Goal: Transaction & Acquisition: Purchase product/service

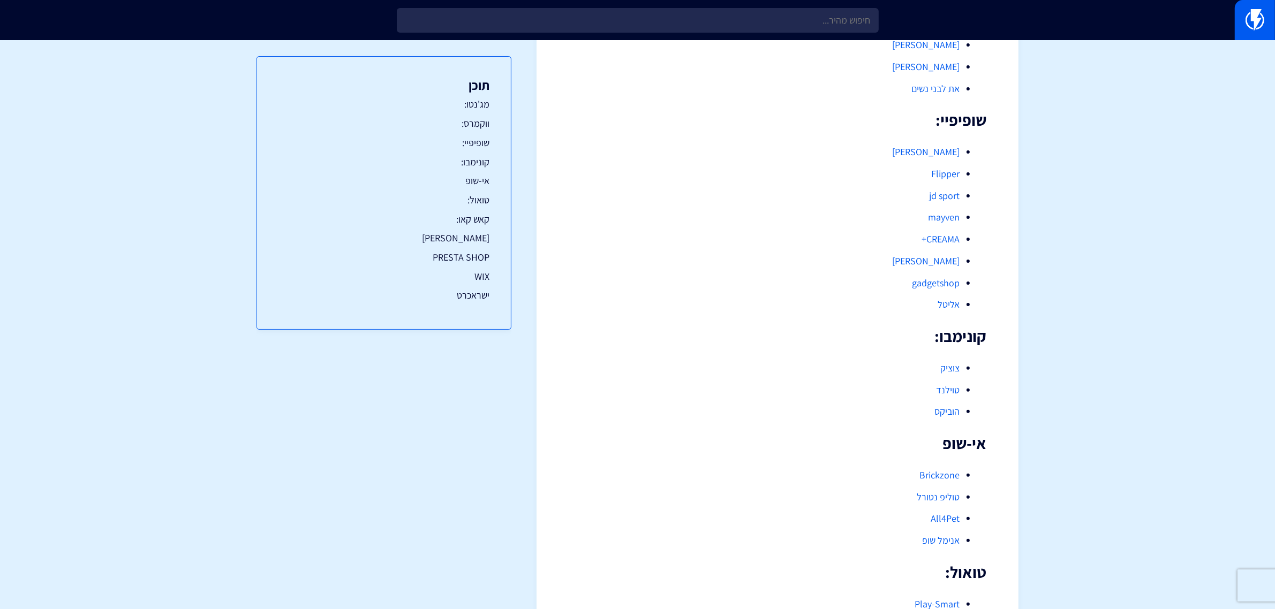
scroll to position [311, 0]
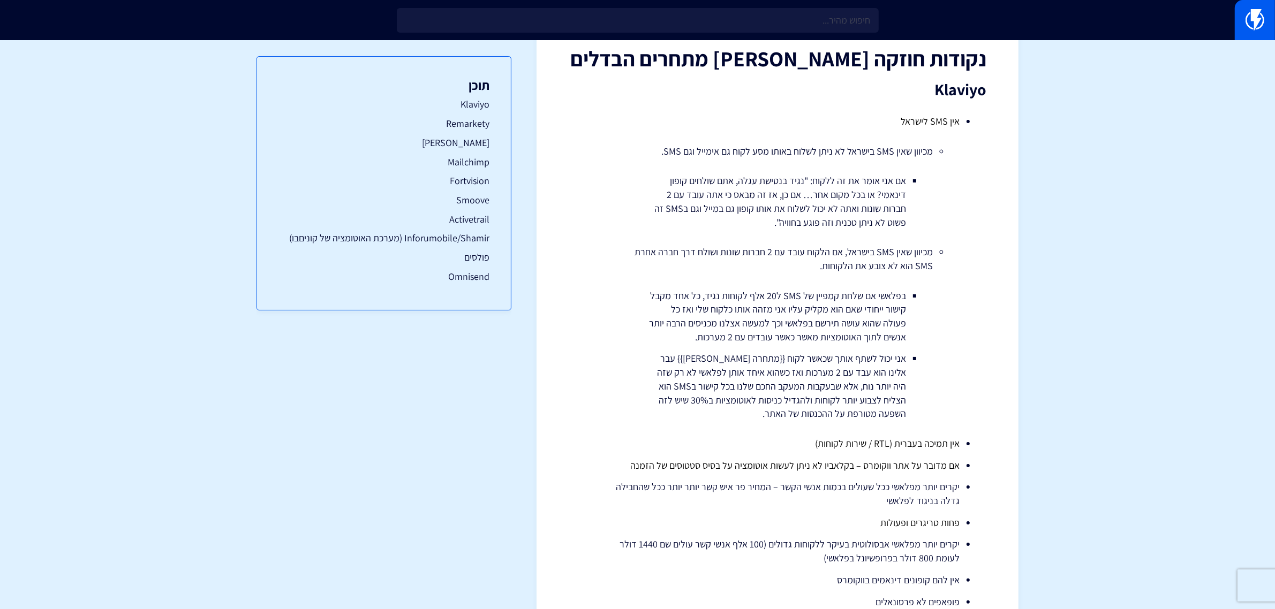
scroll to position [74, 0]
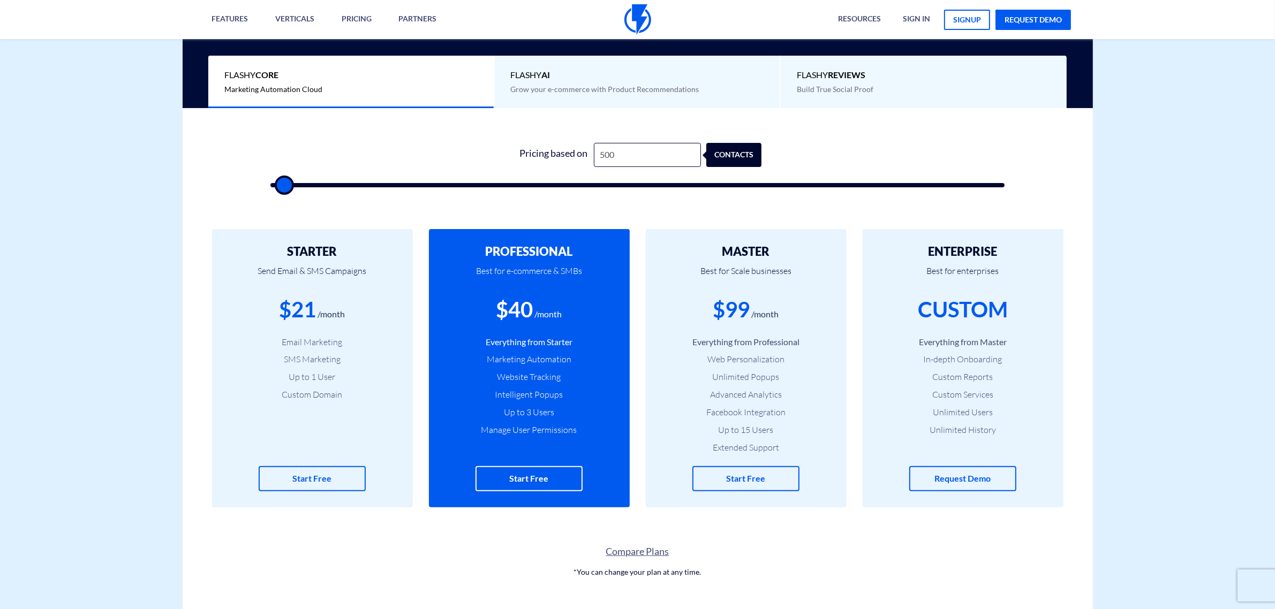
scroll to position [304, 0]
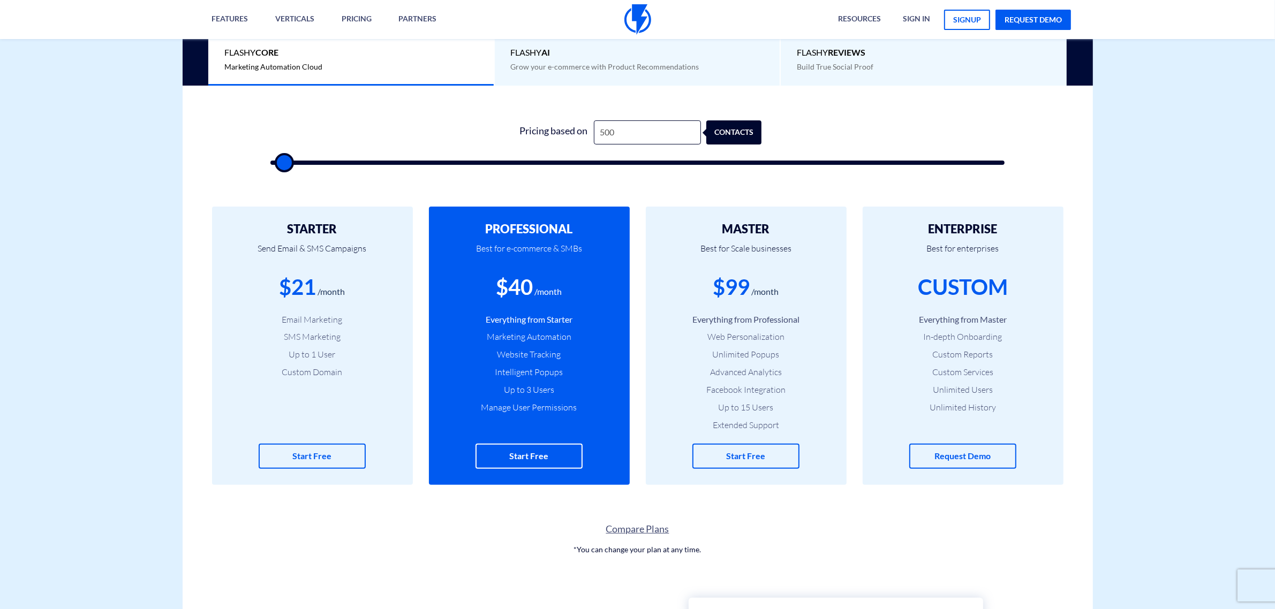
type input "1,000"
type input "1000"
type input "2,500"
type input "2500"
type input "3,500"
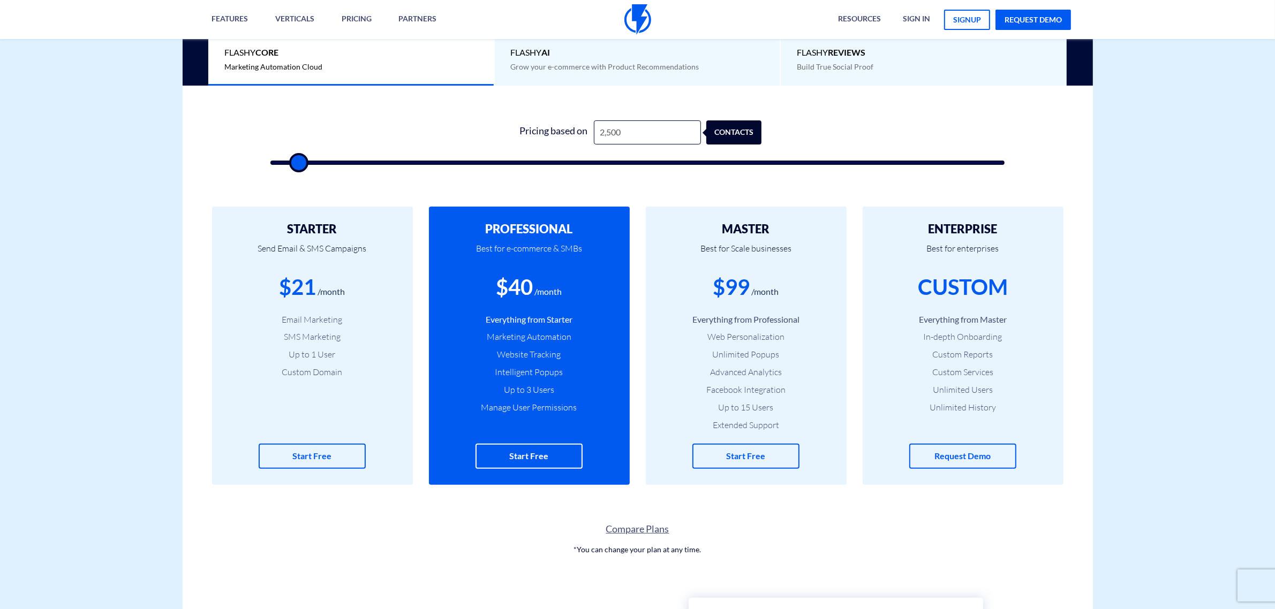
type input "3500"
type input "5,500"
type input "5500"
type input "10,000"
type input "10000"
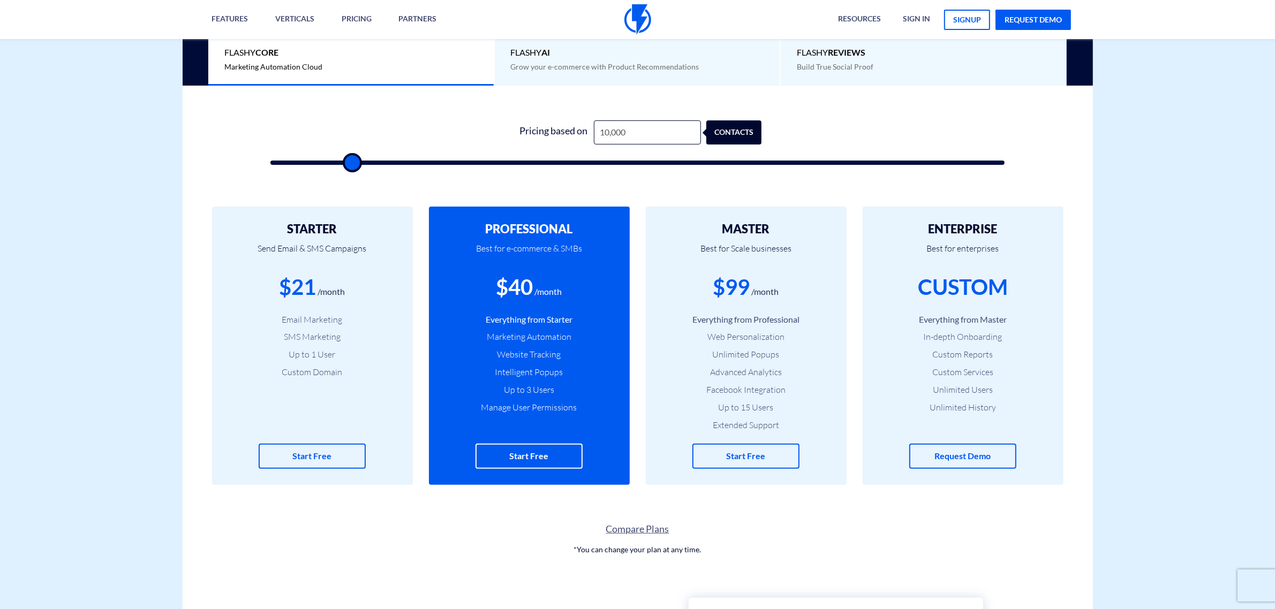
type input "12,500"
type input "12500"
type input "14,000"
type input "14000"
type input "15,000"
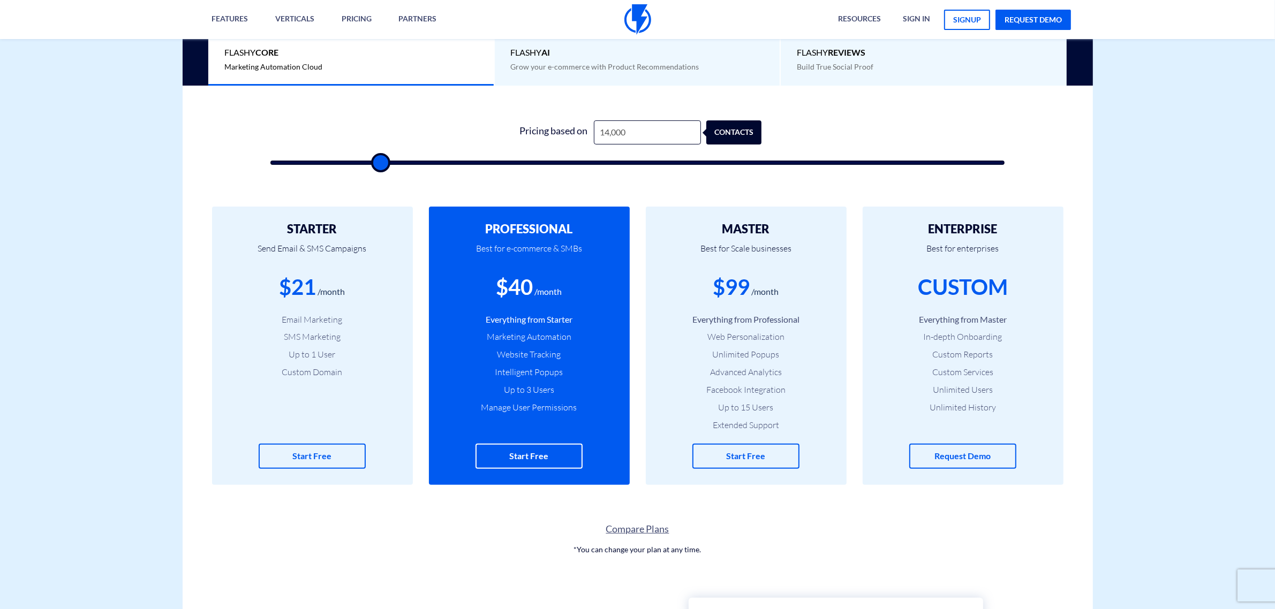
type input "15000"
type input "18,500"
type input "18500"
type input "19,500"
type input "19500"
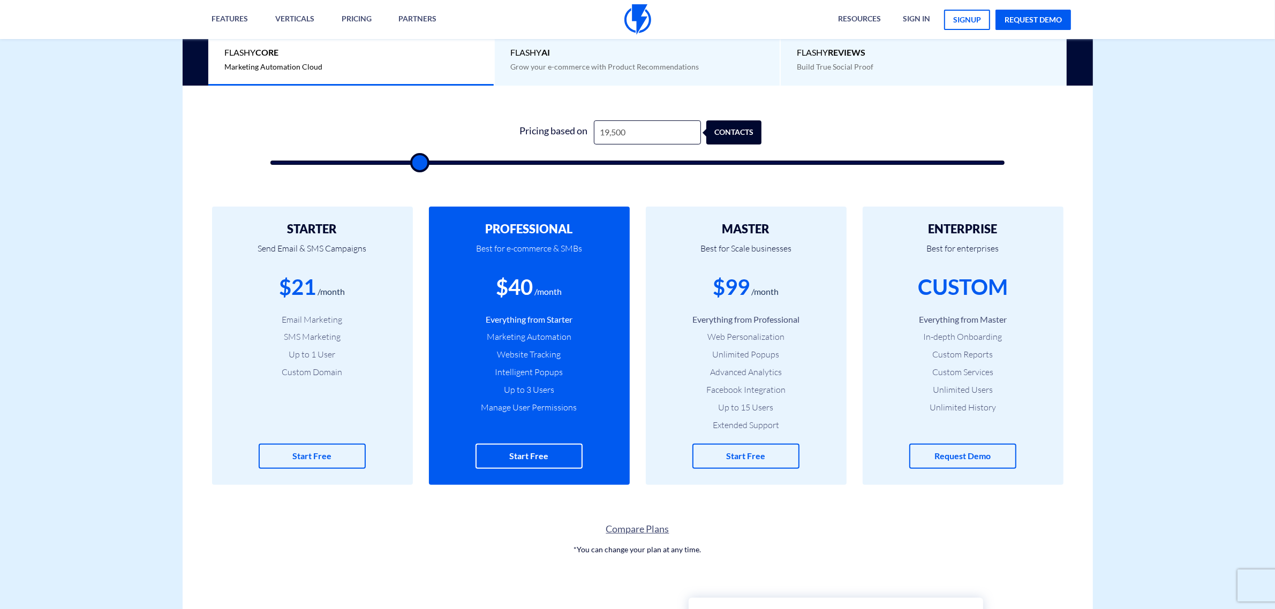
type input "20,500"
type input "20500"
type input "22,500"
type input "22500"
type input "24,000"
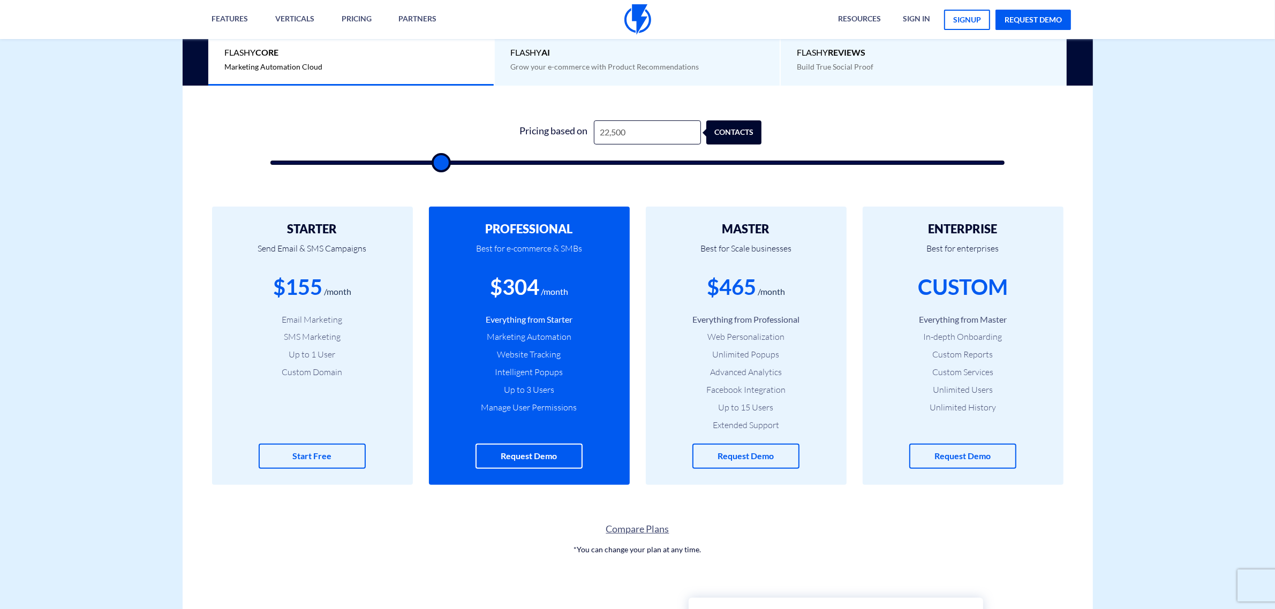
type input "24000"
type input "25,500"
type input "25500"
type input "26,000"
type input "26000"
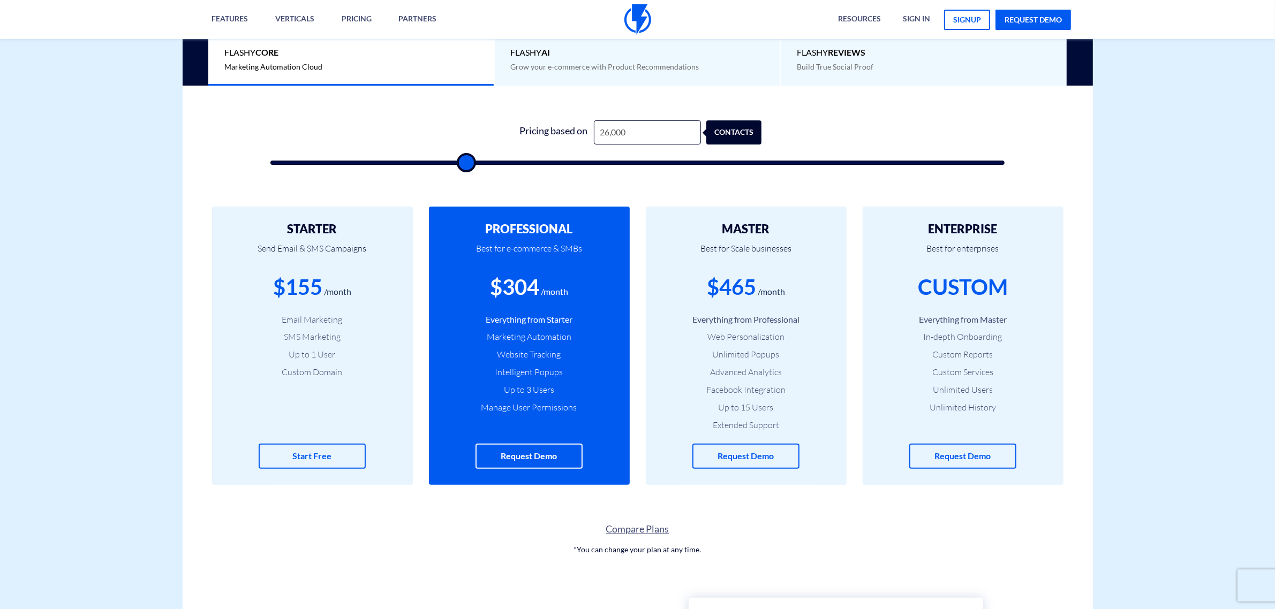
type input "29,000"
type input "29000"
type input "30,500"
type input "30500"
type input "32,500"
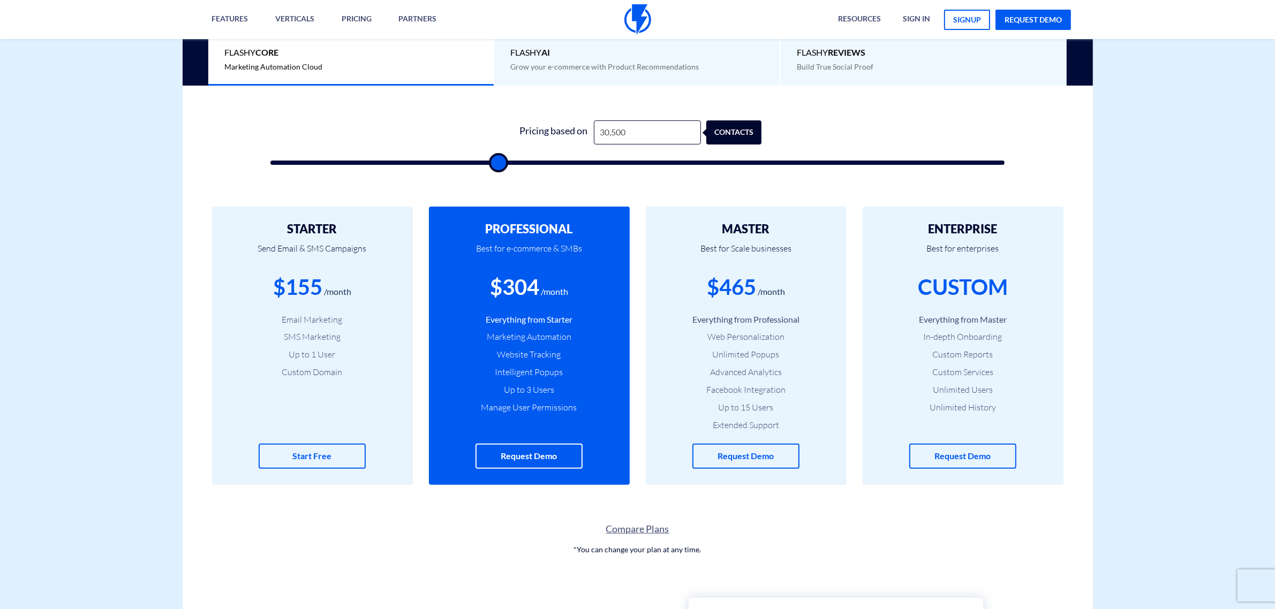
type input "32500"
type input "33,500"
type input "33500"
type input "34,000"
type input "34000"
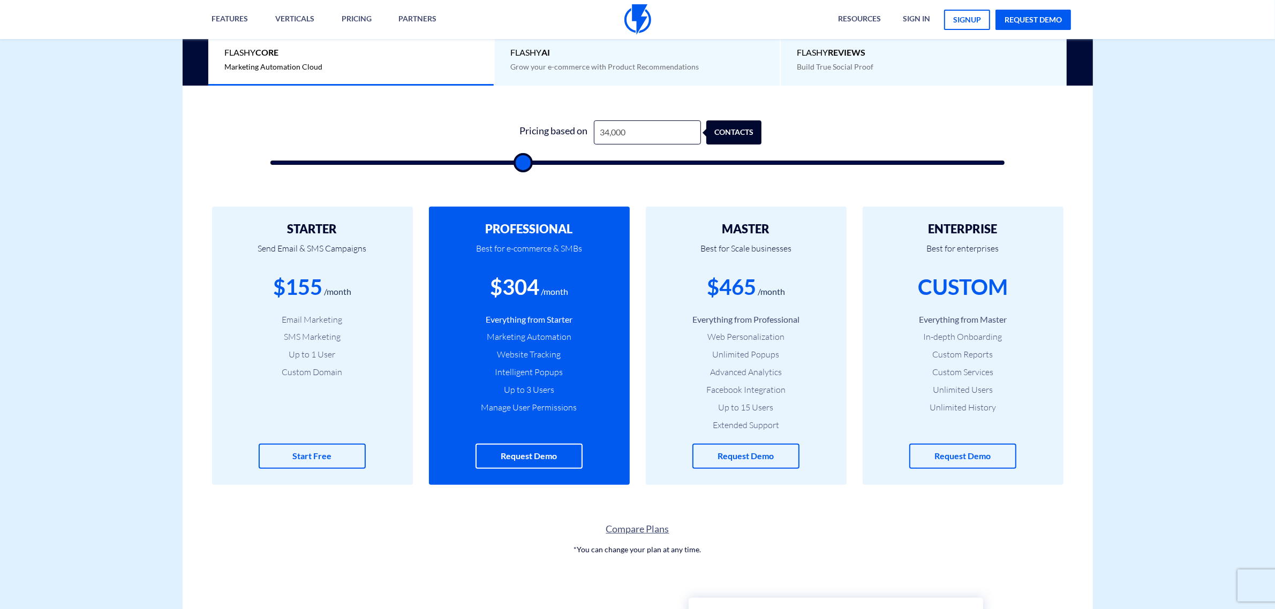
type input "35,000"
type input "35000"
type input "36,000"
type input "36000"
type input "37,000"
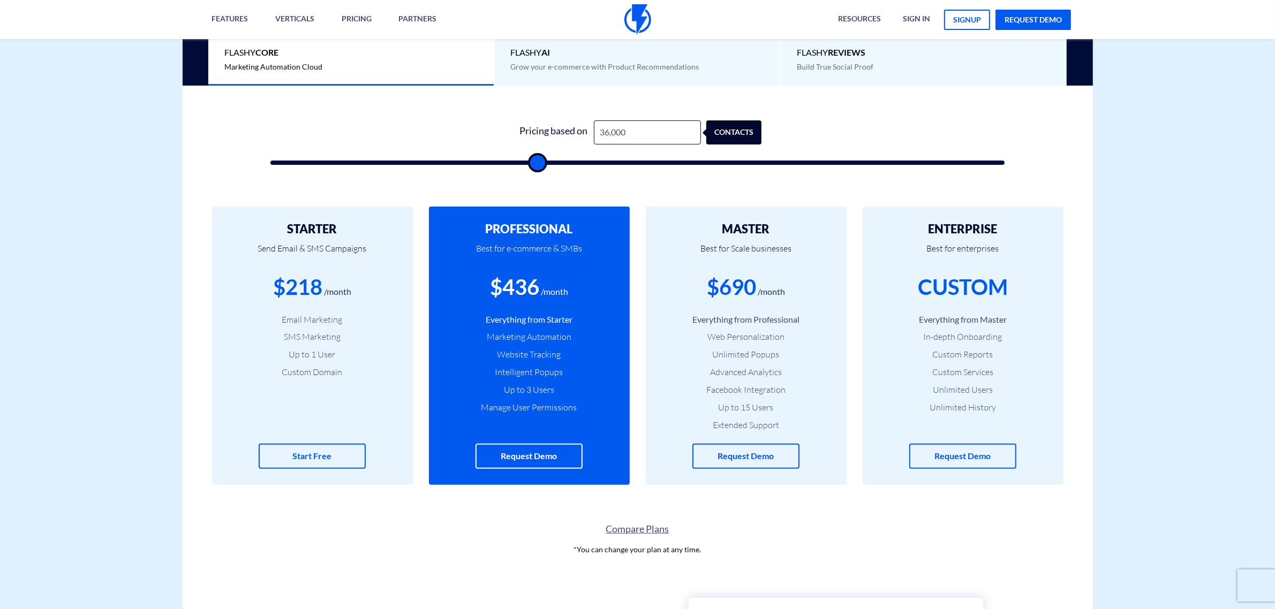
type input "37000"
type input "41,000"
type input "41000"
type input "42,500"
type input "42500"
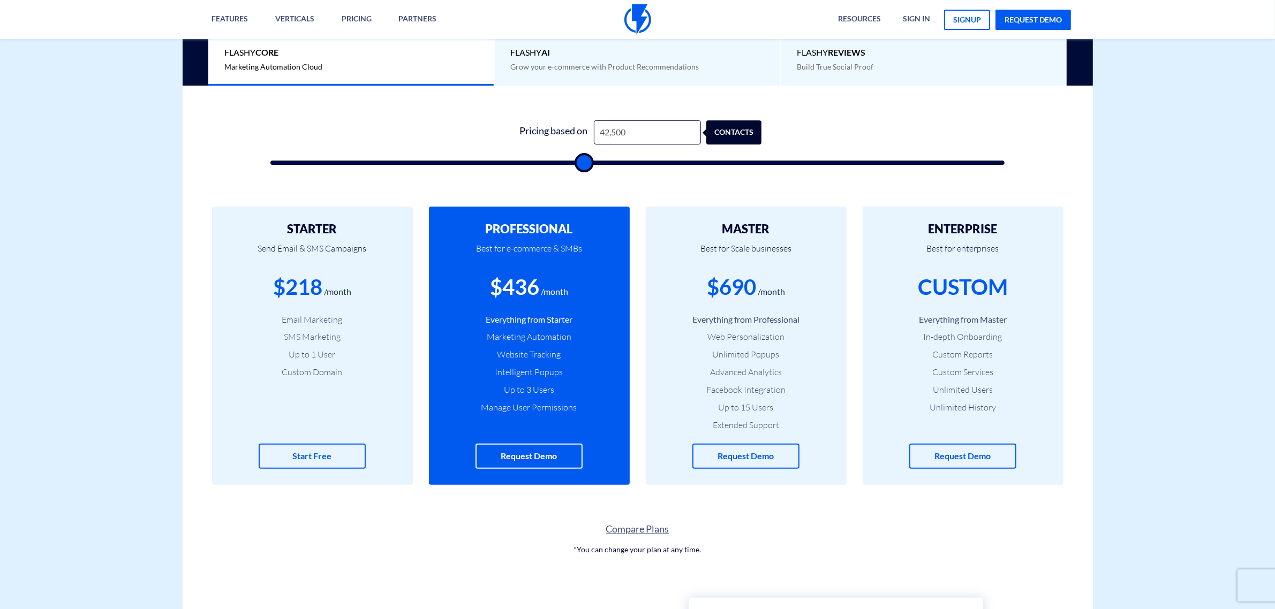
type input "43,500"
type input "43500"
type input "44,000"
type input "44000"
type input "44,500"
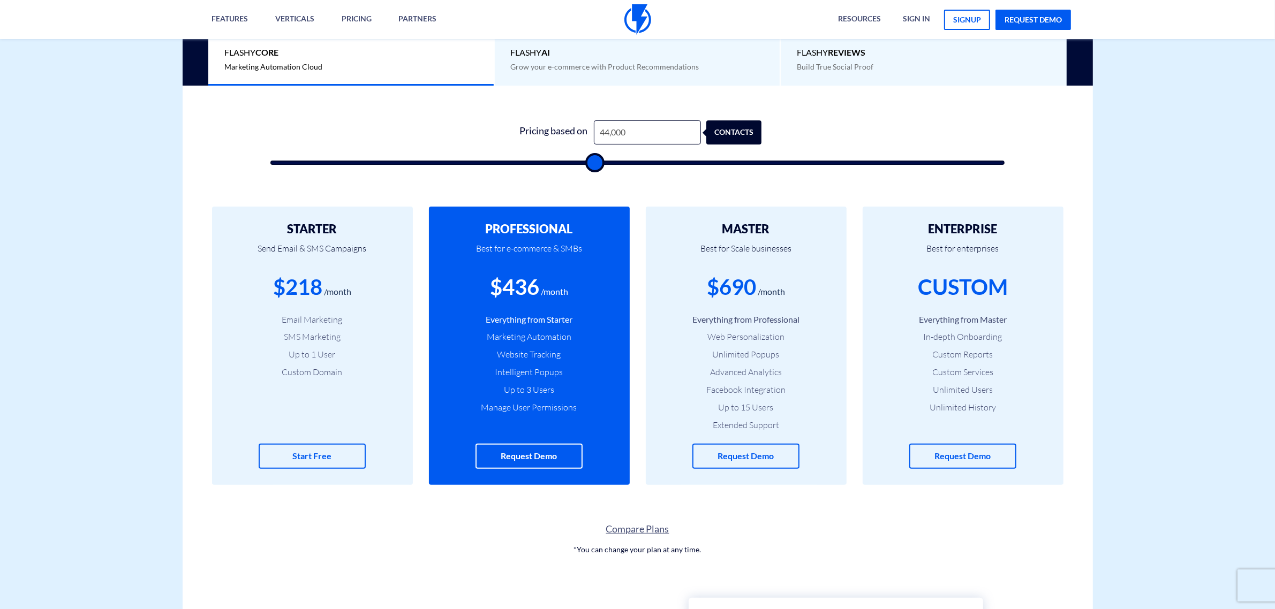
type input "44500"
type input "45,000"
type input "45000"
type input "45,500"
type input "45500"
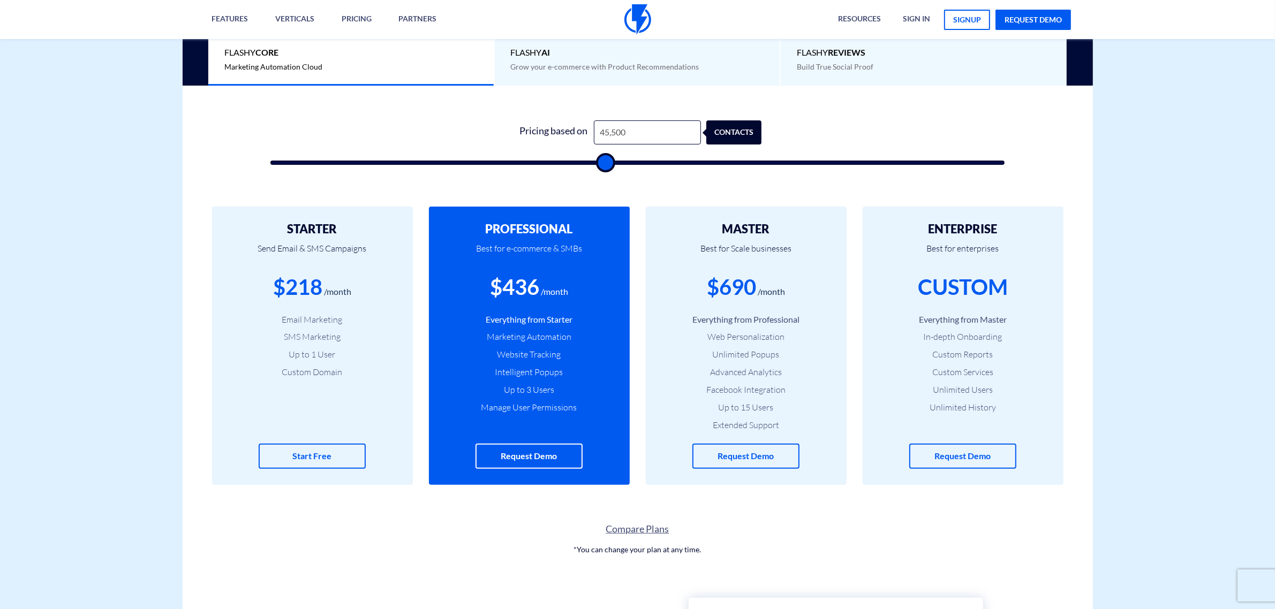
type input "46,000"
type input "46000"
type input "48,000"
type input "48000"
type input "48,500"
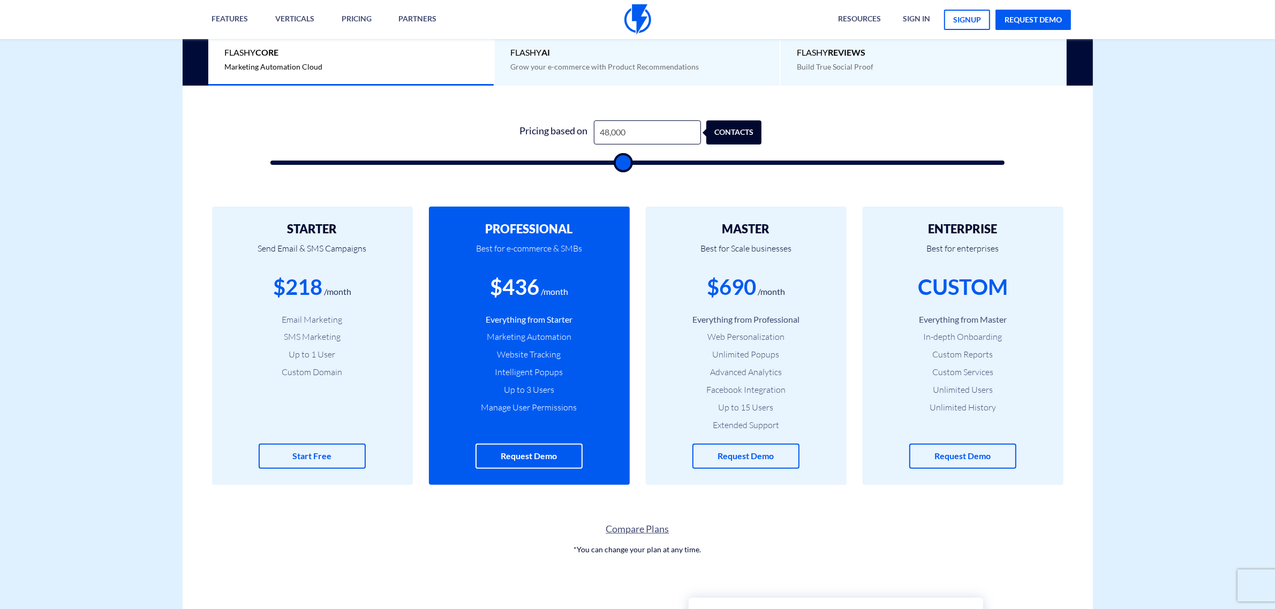
type input "48500"
type input "49,500"
type input "49500"
type input "50,500"
type input "50500"
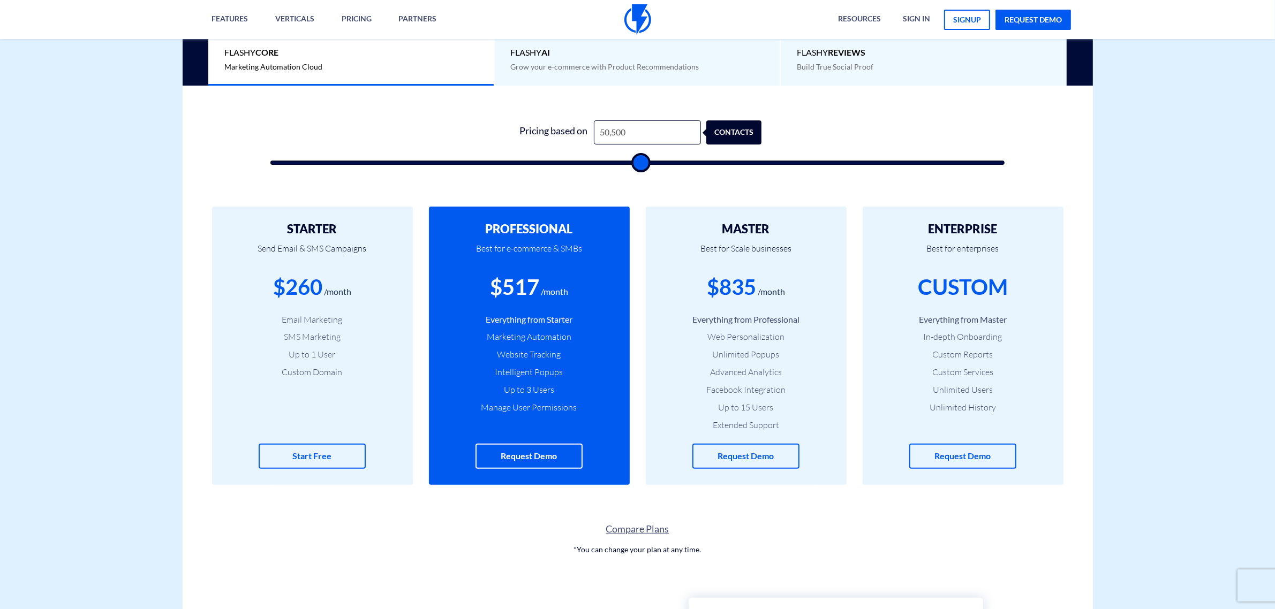
type input "53,000"
type input "53000"
type input "54,500"
type input "54500"
type input "56,000"
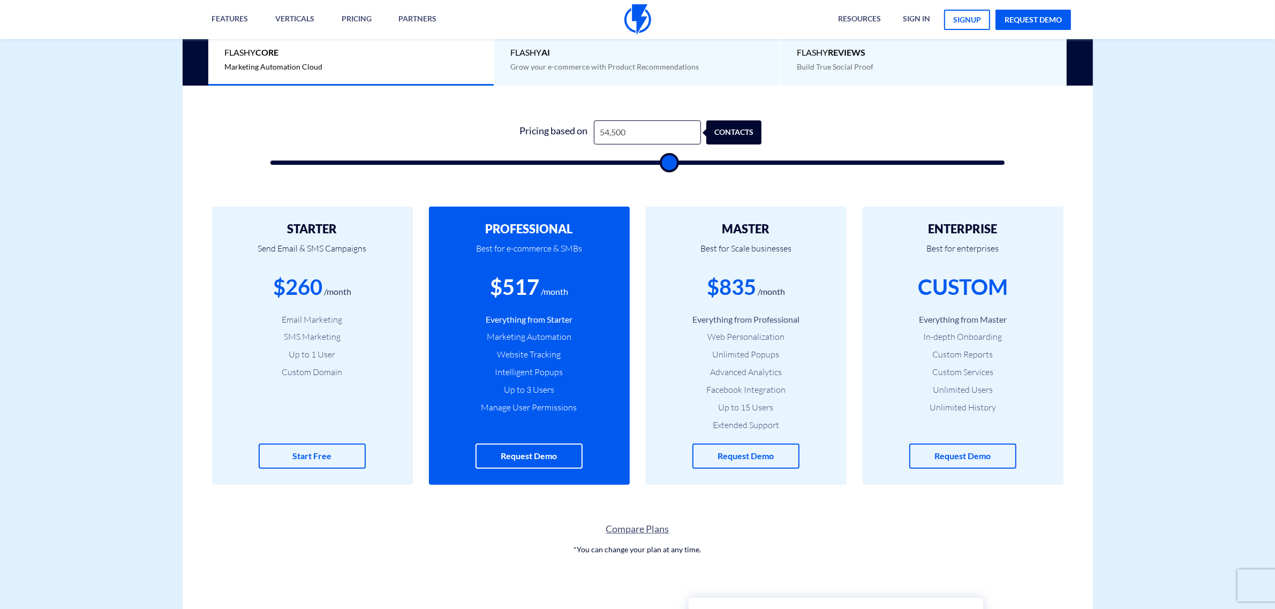
type input "56000"
type input "59,000"
type input "59000"
type input "61,000"
type input "61000"
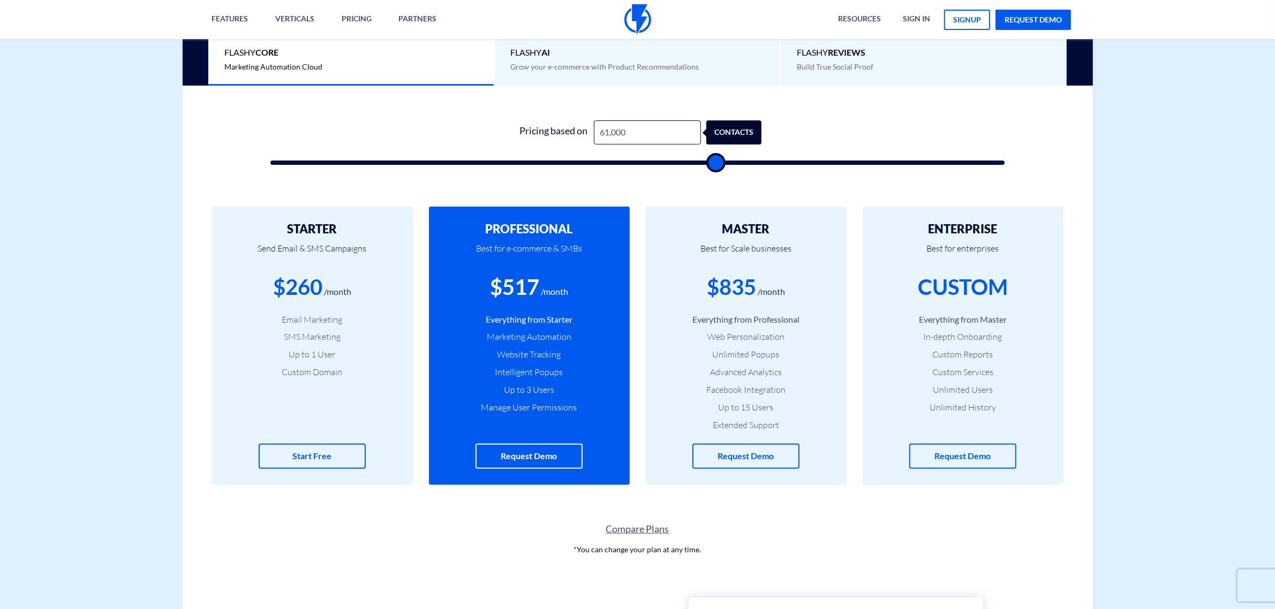
type input "62,000"
type input "62000"
type input "62,500"
type input "62500"
type input "63,000"
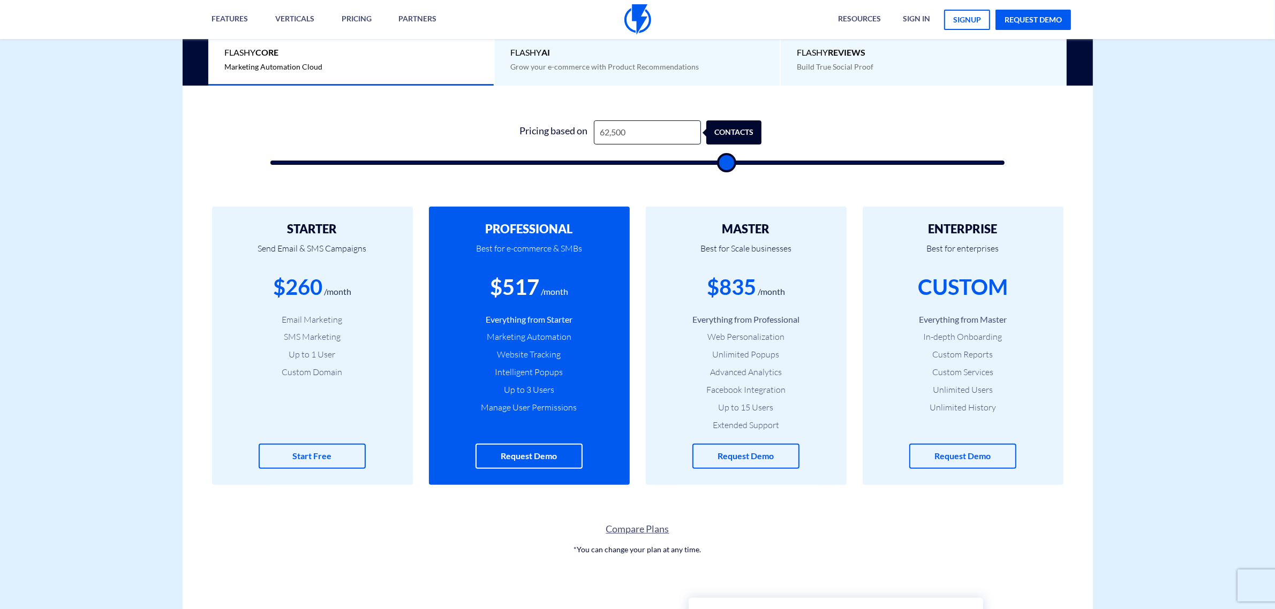
type input "63000"
type input "64,000"
type input "64000"
type input "65,000"
type input "65000"
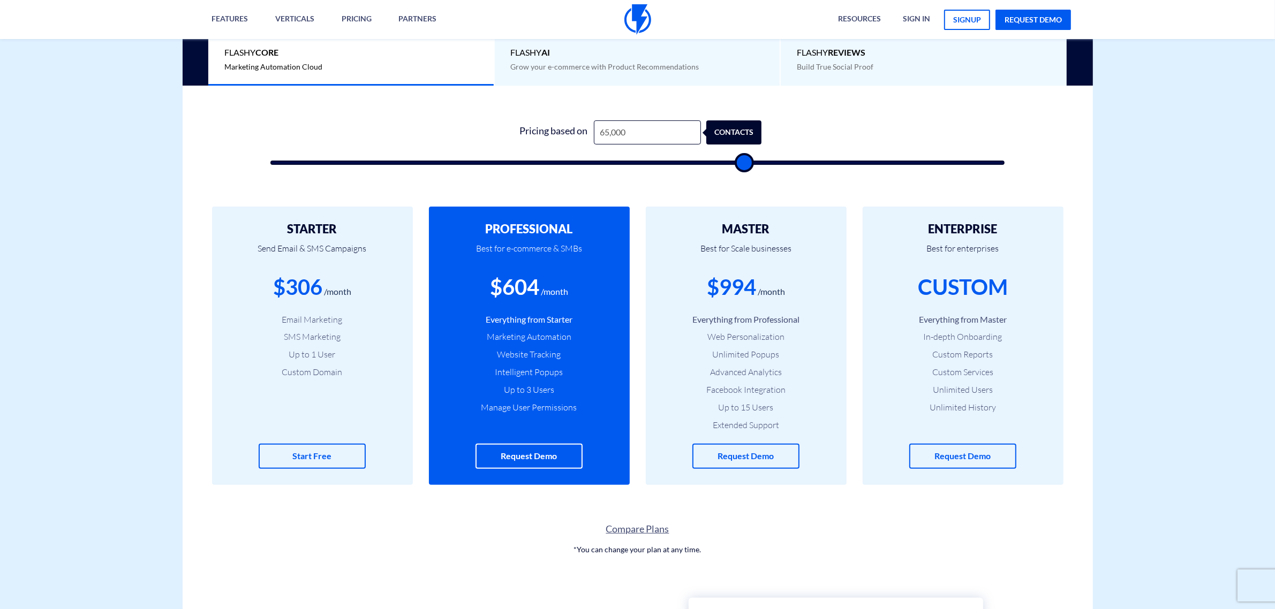
type input "66,500"
type input "66500"
type input "67,000"
type input "67000"
type input "69,000"
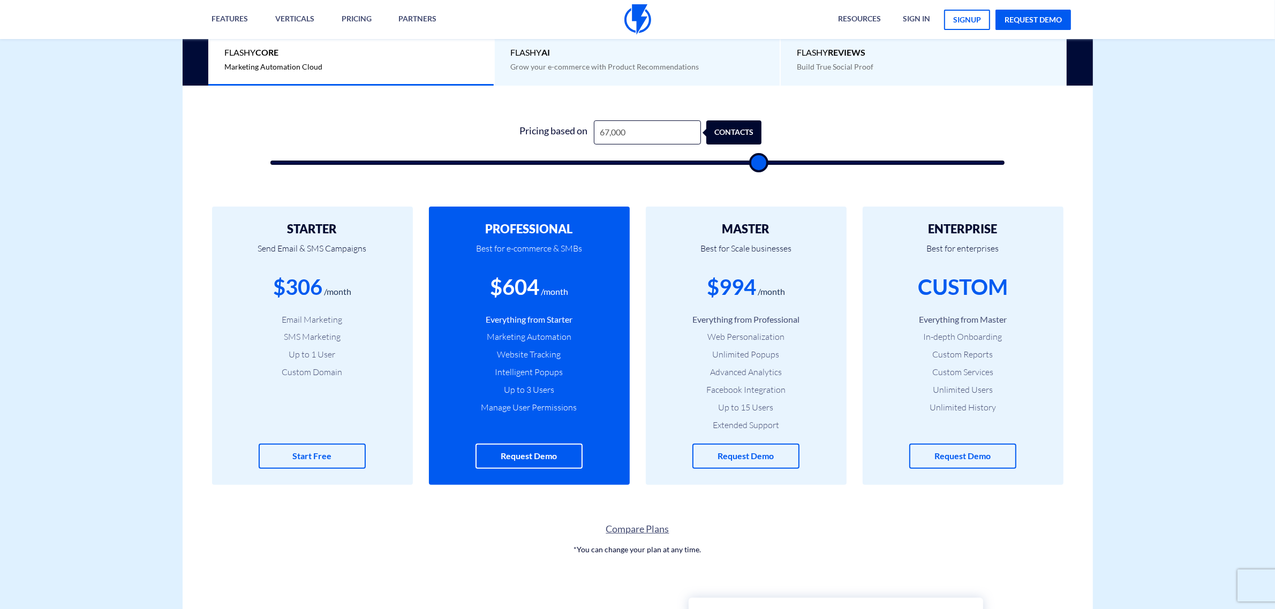
type input "69000"
type input "70,000"
type input "70000"
type input "71,000"
type input "71000"
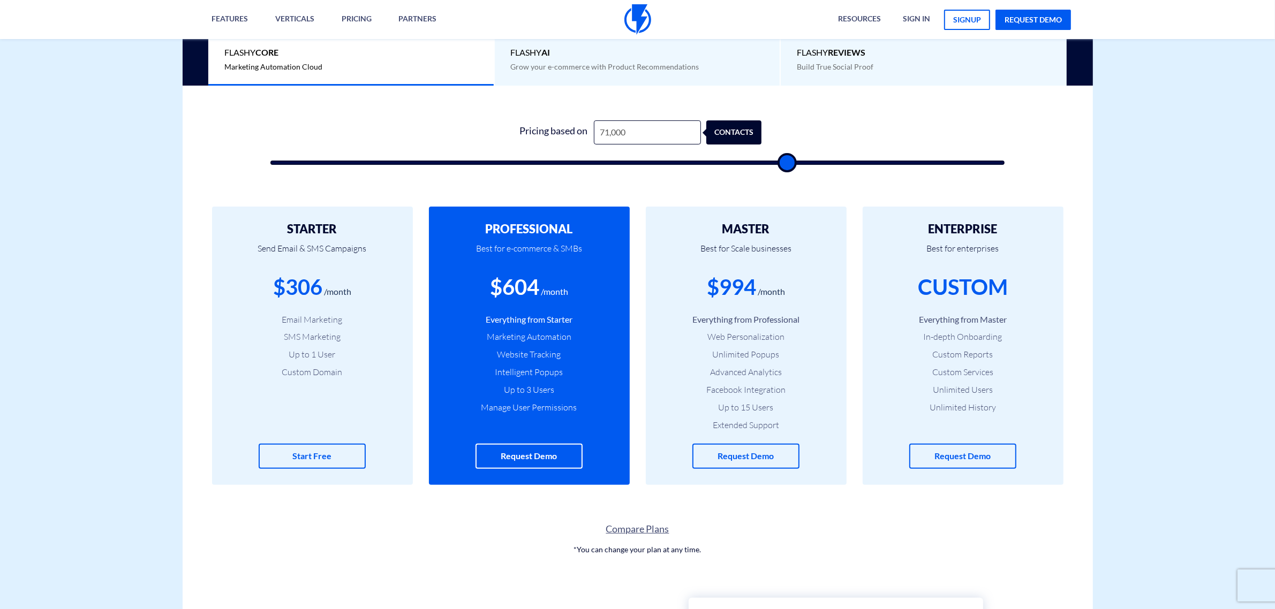
type input "71,500"
type input "71500"
type input "72,000"
type input "72000"
type input "73,500"
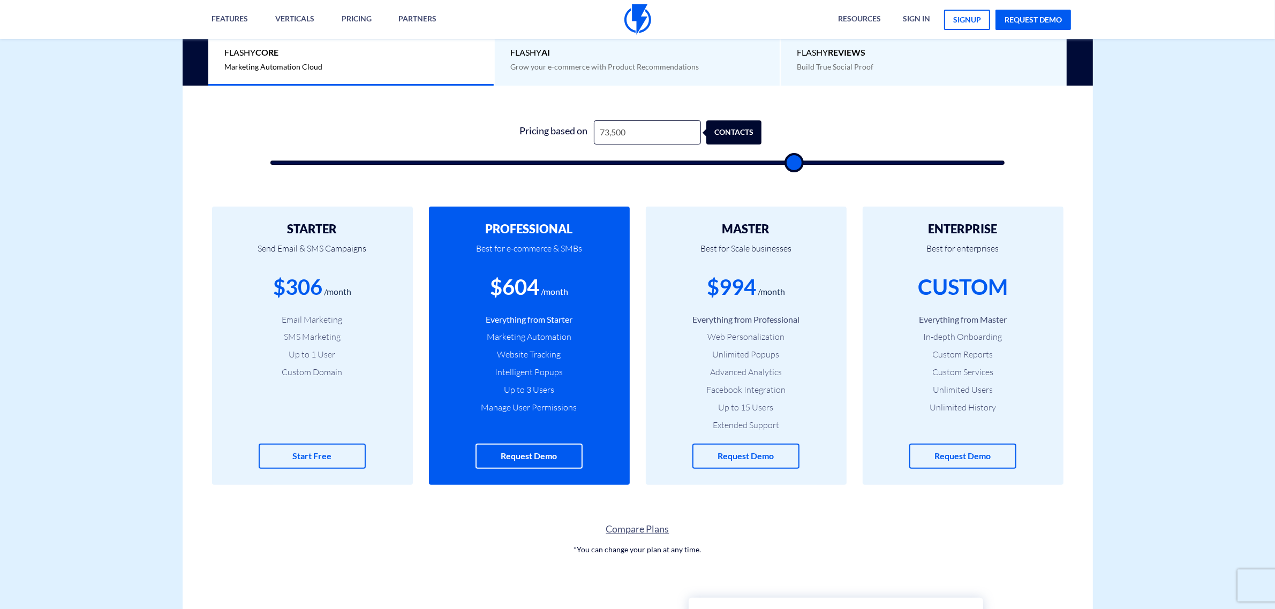
type input "73500"
type input "74,000"
type input "74000"
type input "73,500"
type input "73500"
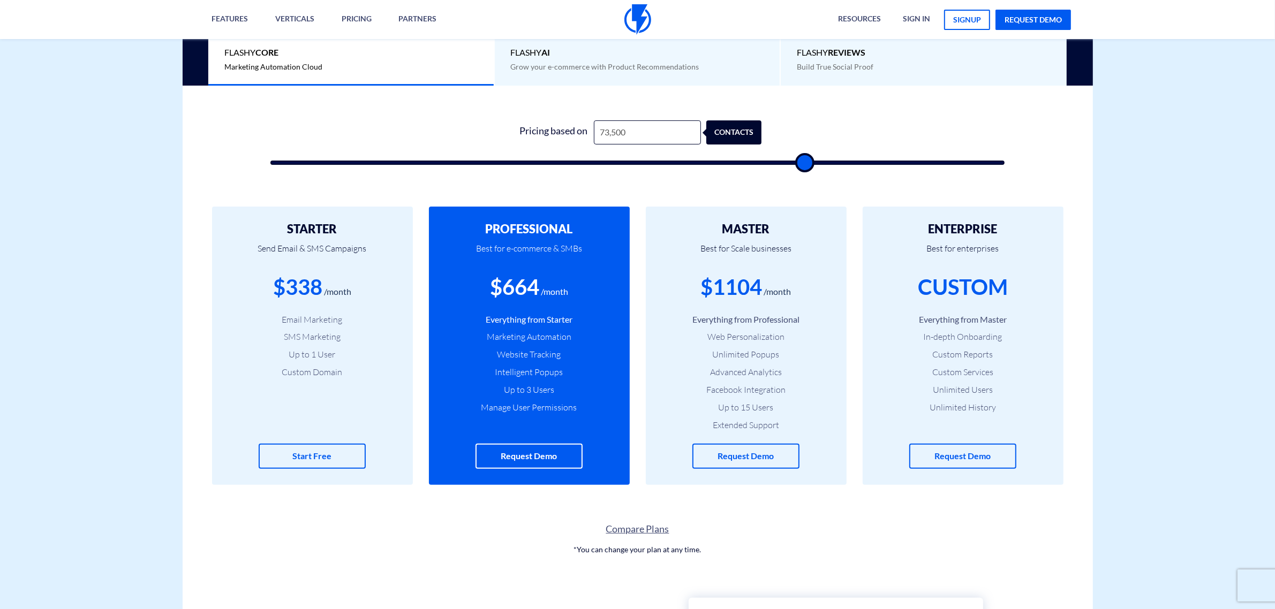
type input "72,500"
type input "72500"
type input "71,000"
type input "71000"
type input "68,000"
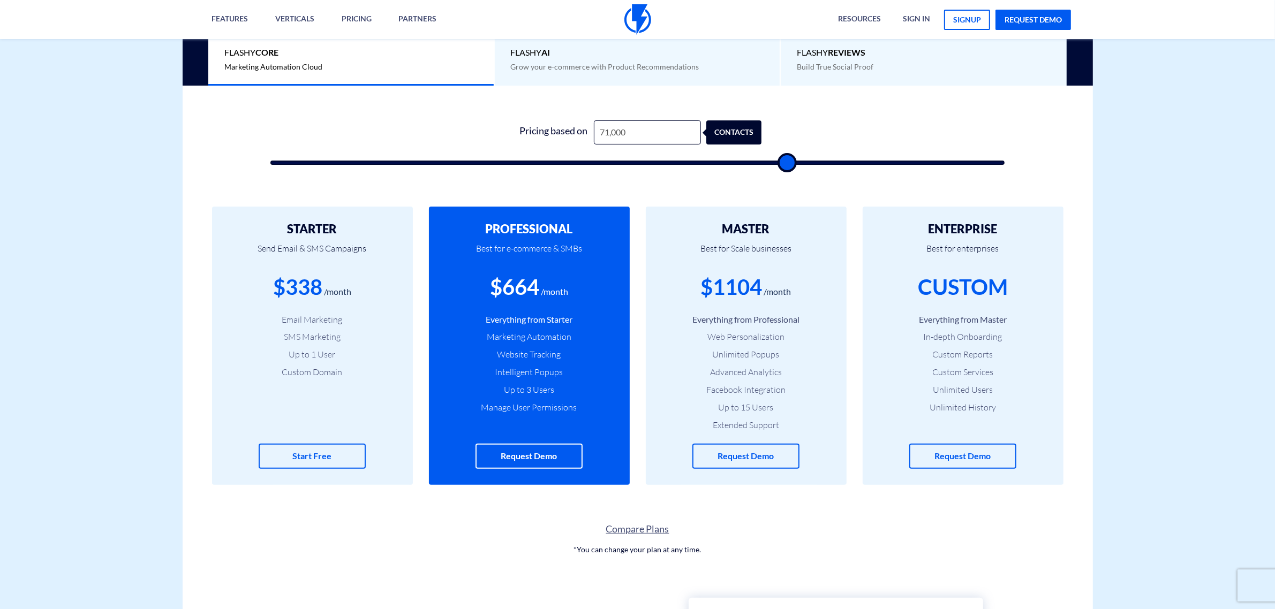
type input "68000"
type input "54,000"
type input "54000"
type input "50,000"
type input "50000"
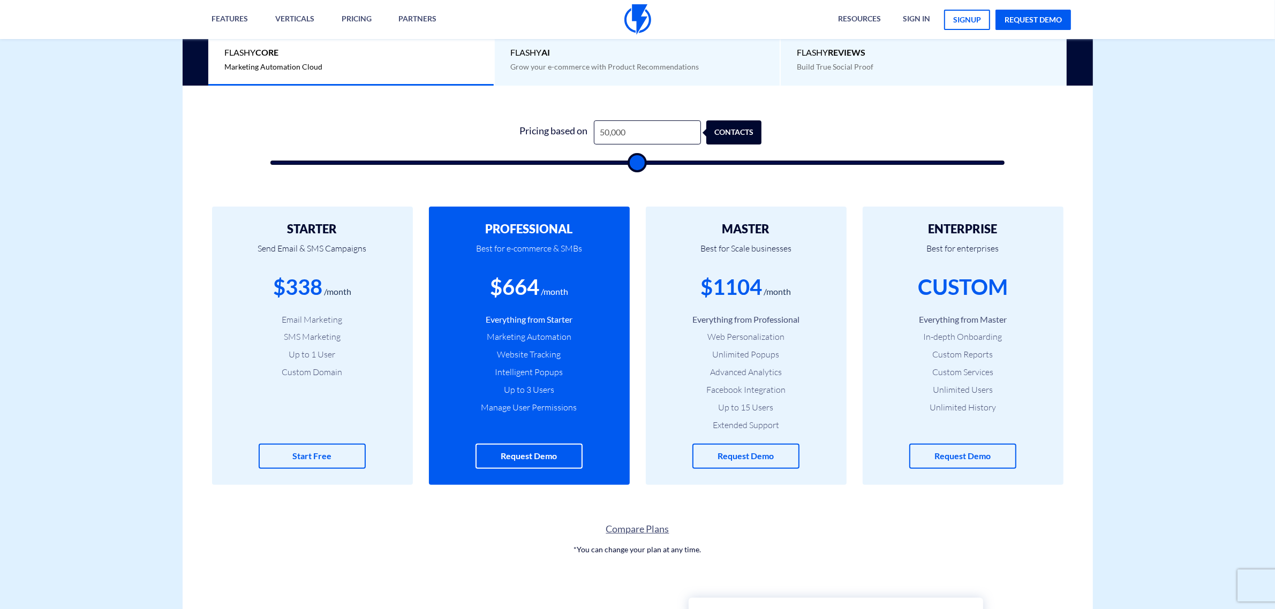
type input "47,000"
type input "47000"
type input "45,000"
type input "45000"
type input "41,000"
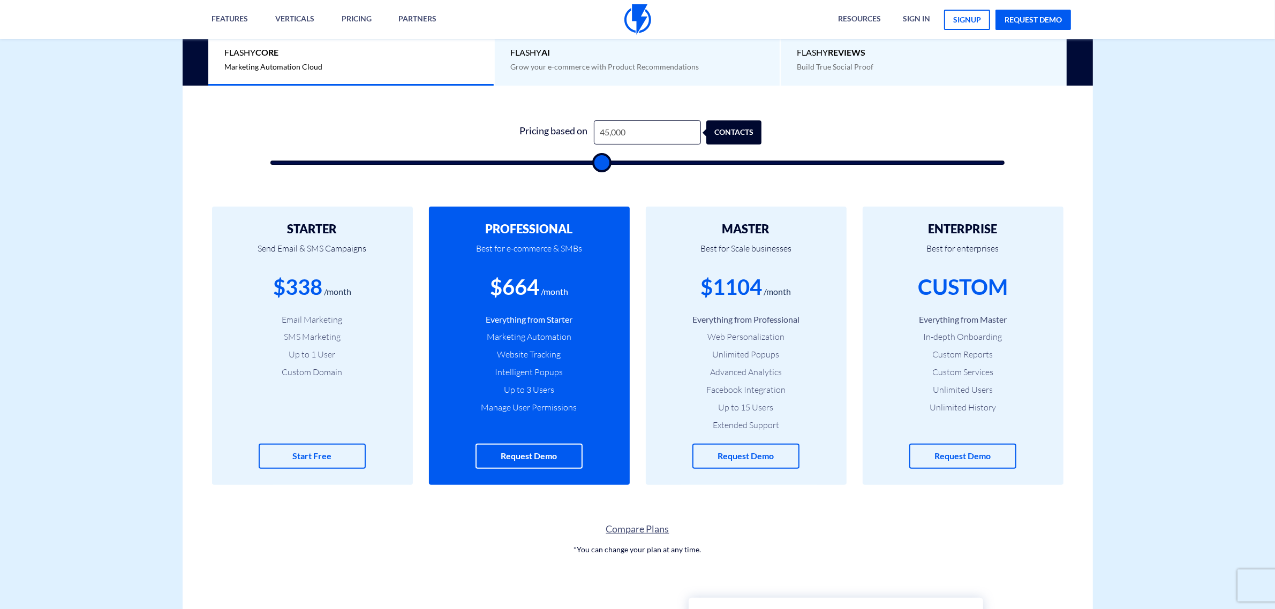
type input "41000"
type input "38,000"
type input "38000"
type input "37,500"
type input "37500"
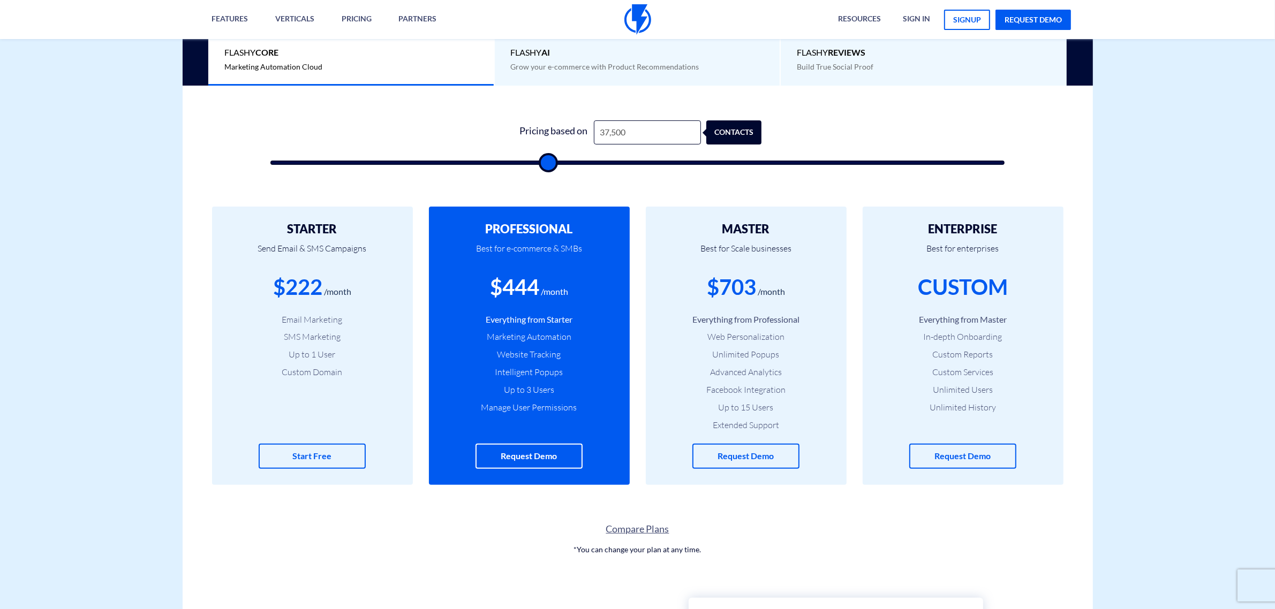
type input "30,500"
type input "30500"
type input "28,500"
type input "28500"
type input "26,000"
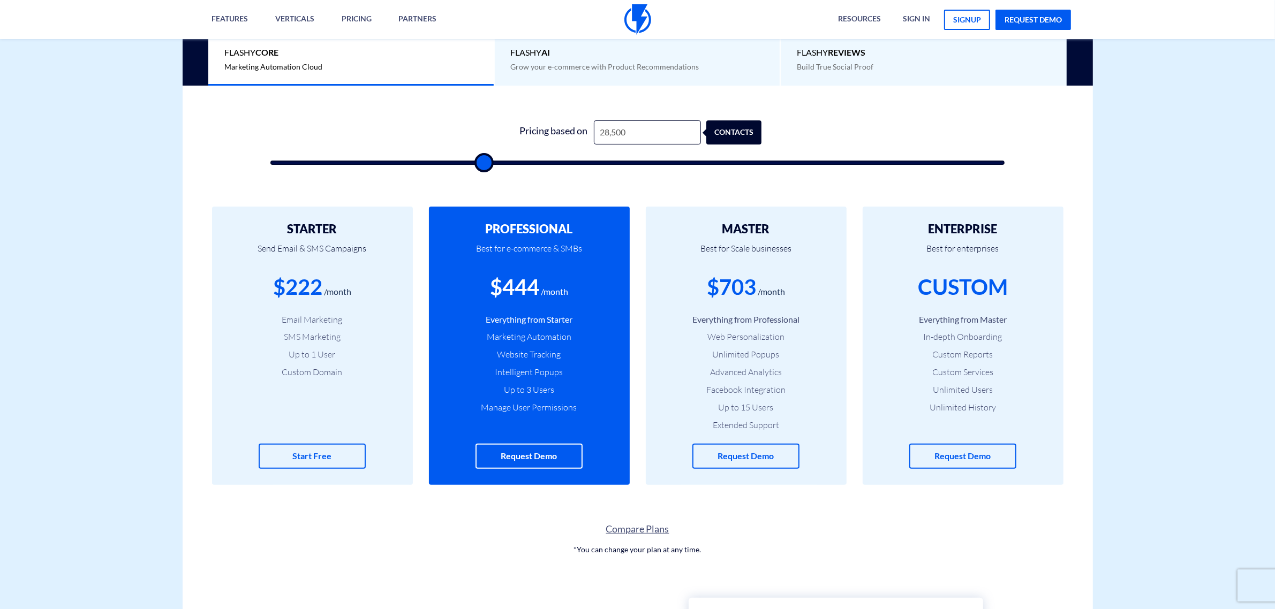
type input "26000"
type input "24,500"
type input "24500"
type input "22,500"
type input "22500"
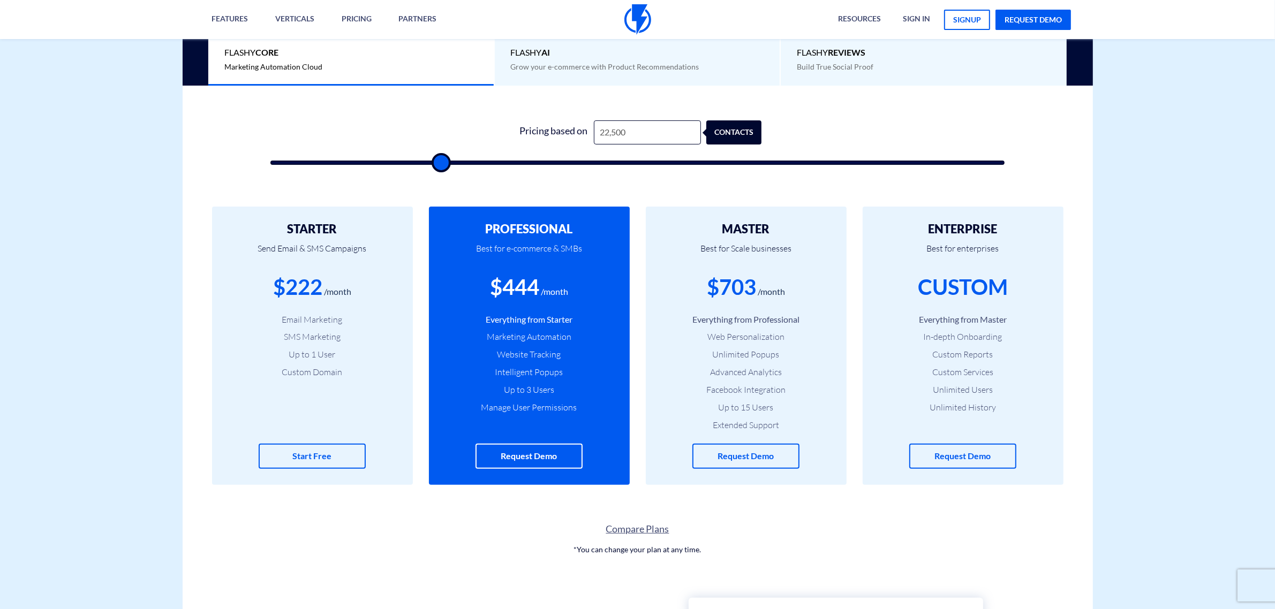
type input "21,000"
type input "21000"
type input "19,000"
type input "19000"
type input "18,000"
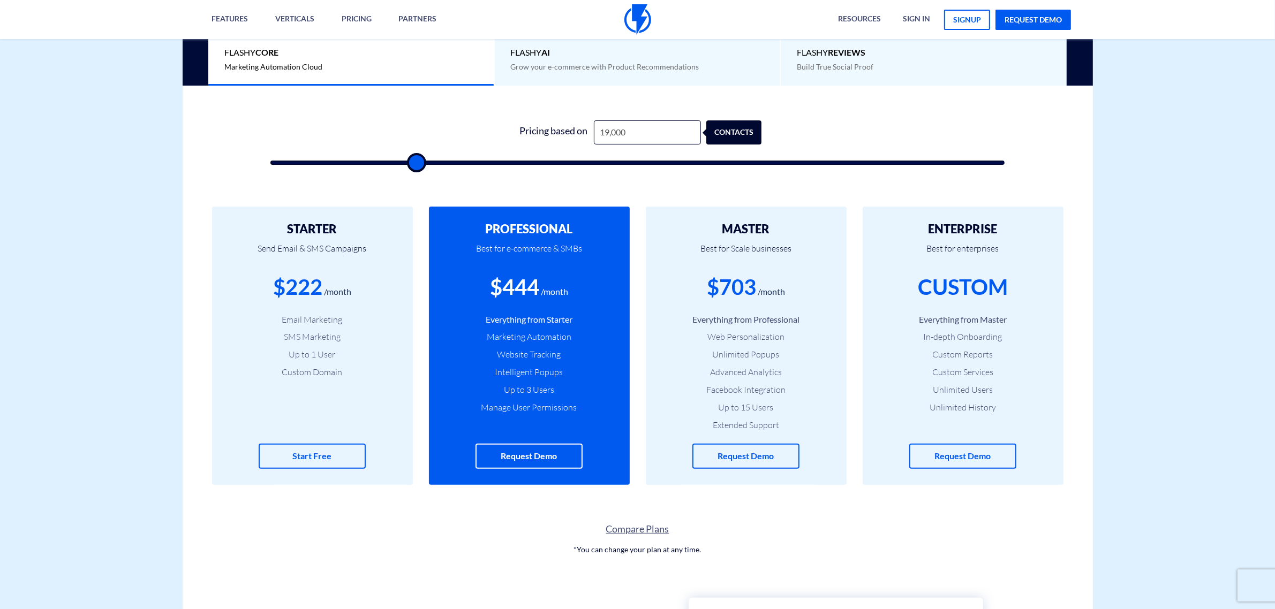
type input "18000"
type input "16,000"
type input "16000"
type input "13,000"
type input "13000"
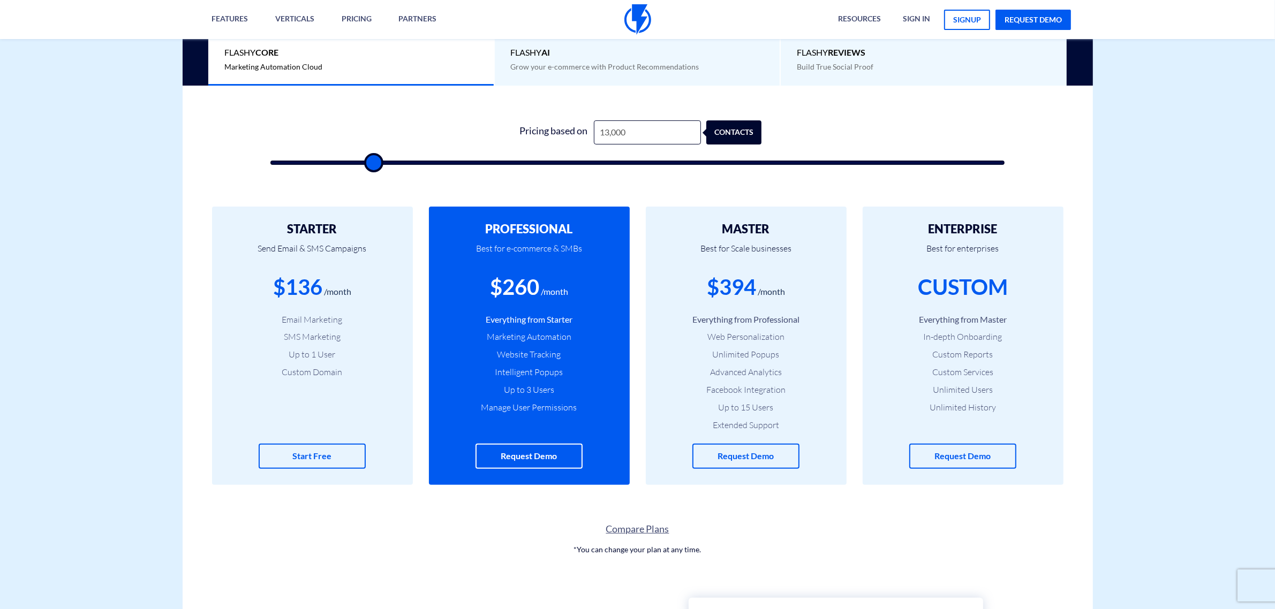
type input "12,500"
type input "12500"
type input "11,500"
type input "11500"
type input "11,000"
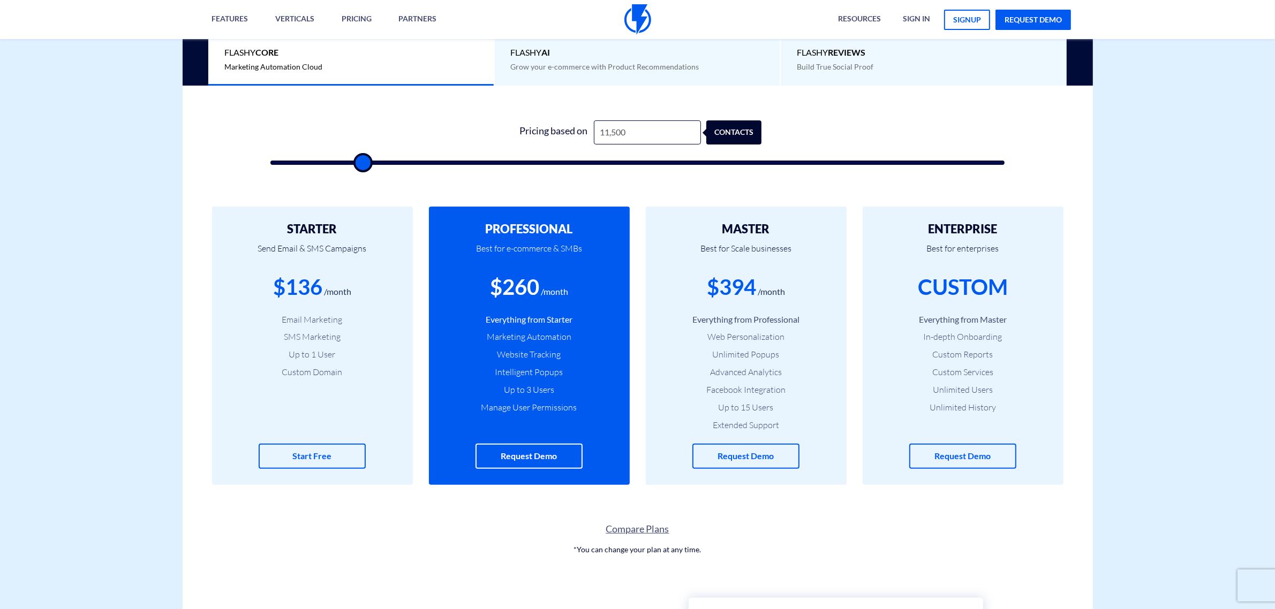
type input "11000"
type input "50,000"
type input "50000"
type input "57,000"
type input "57000"
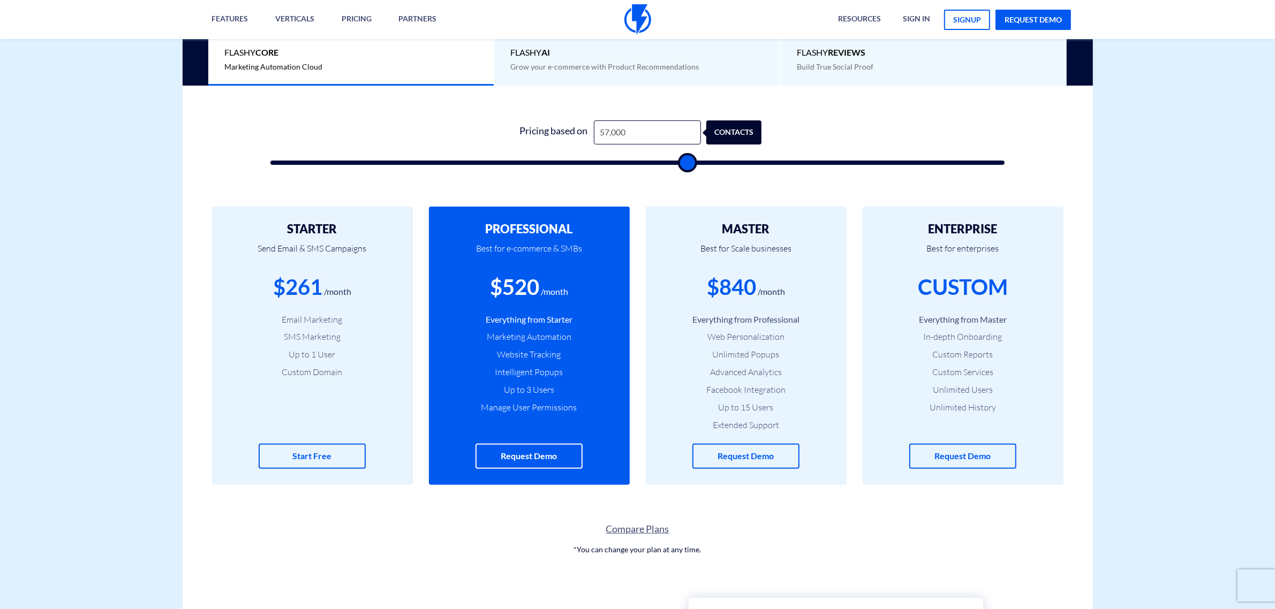
type input "76,500"
type input "76500"
type input "77,000"
type input "77000"
type input "78,000"
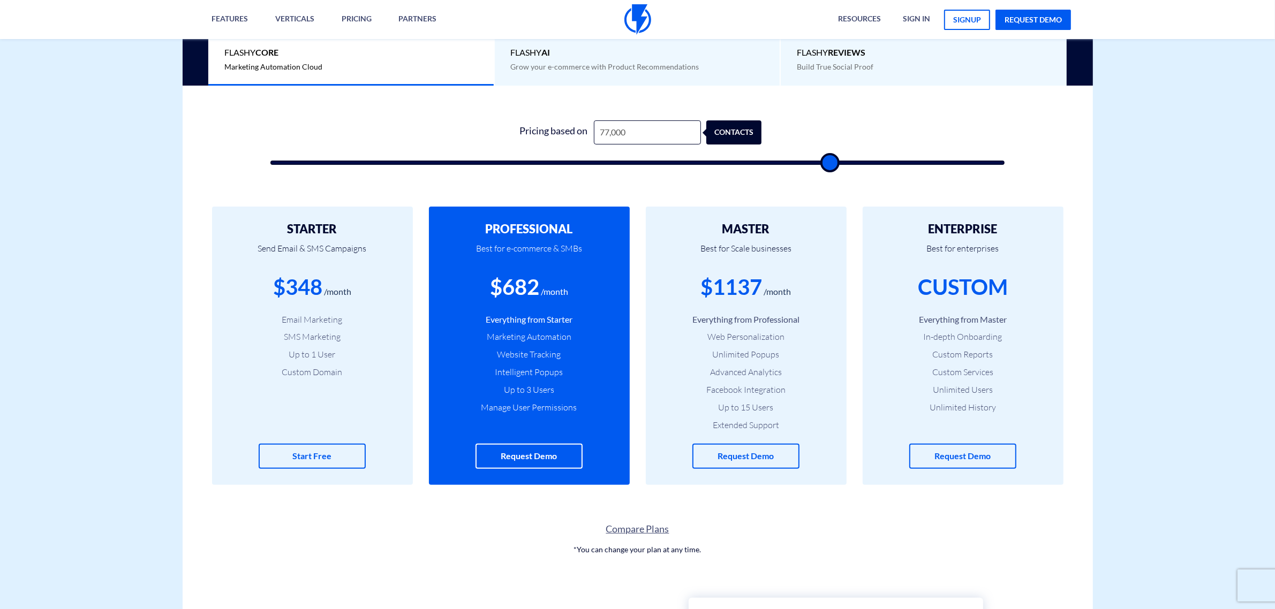
type input "78000"
type input "78,500"
type input "78500"
type input "78,000"
type input "78000"
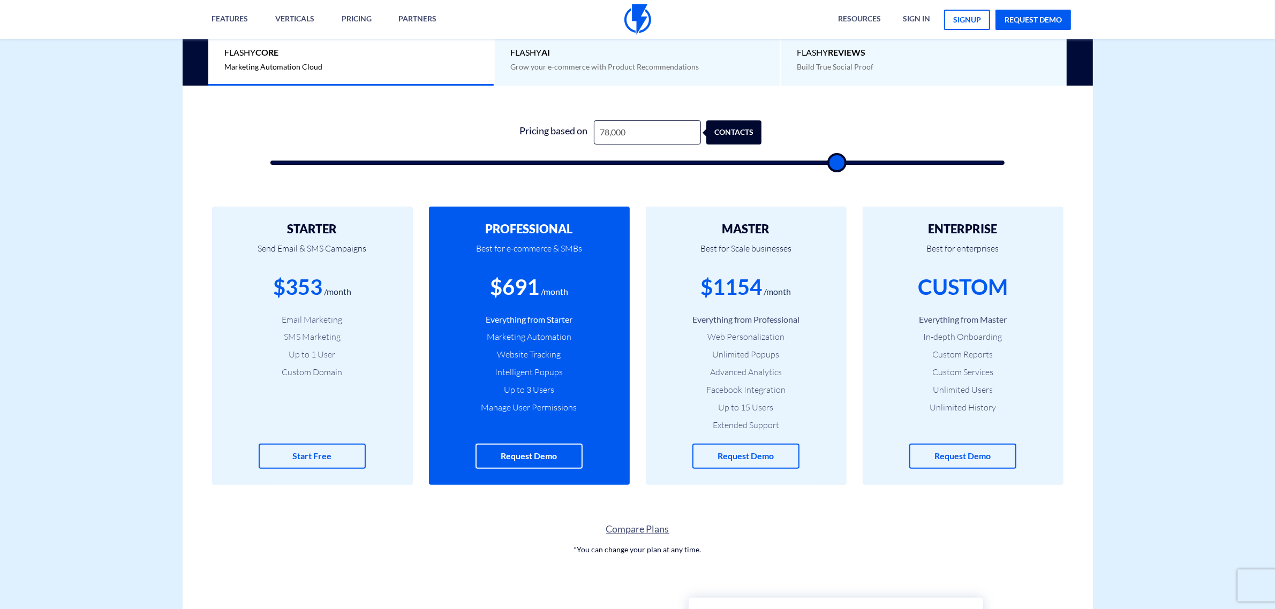
type input "77,500"
type input "77500"
type input "77,000"
type input "77000"
type input "76,000"
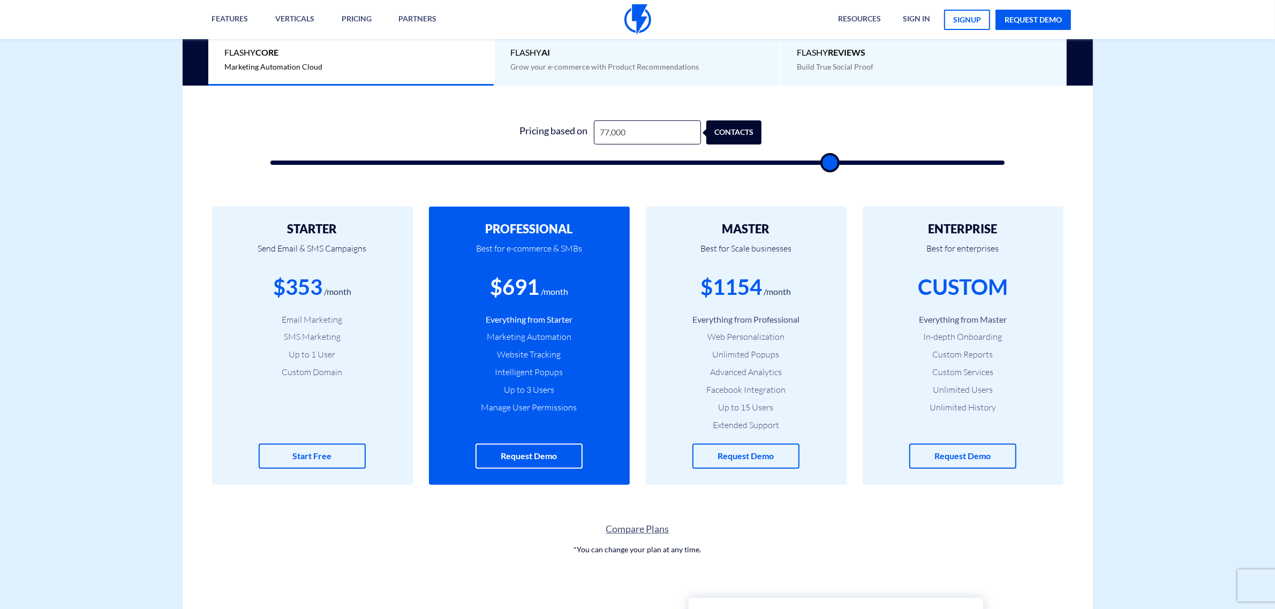
type input "76000"
type input "75,500"
type input "75500"
type input "71,000"
type input "71000"
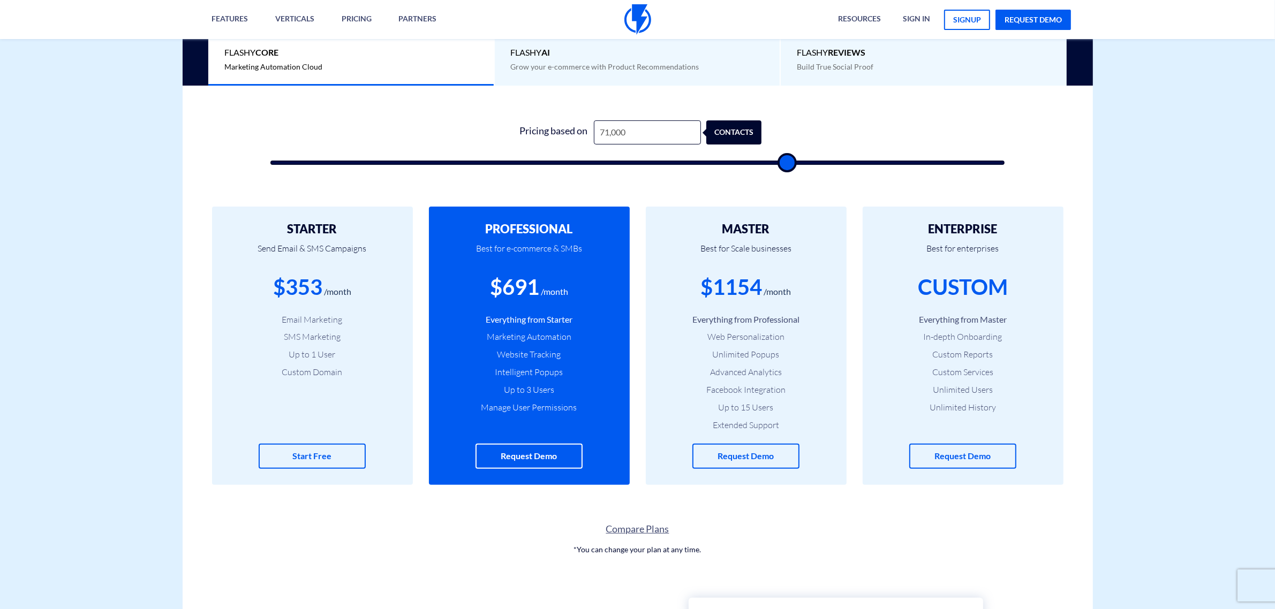
type input "67,500"
type input "67500"
type input "62,000"
type input "62000"
type input "59,500"
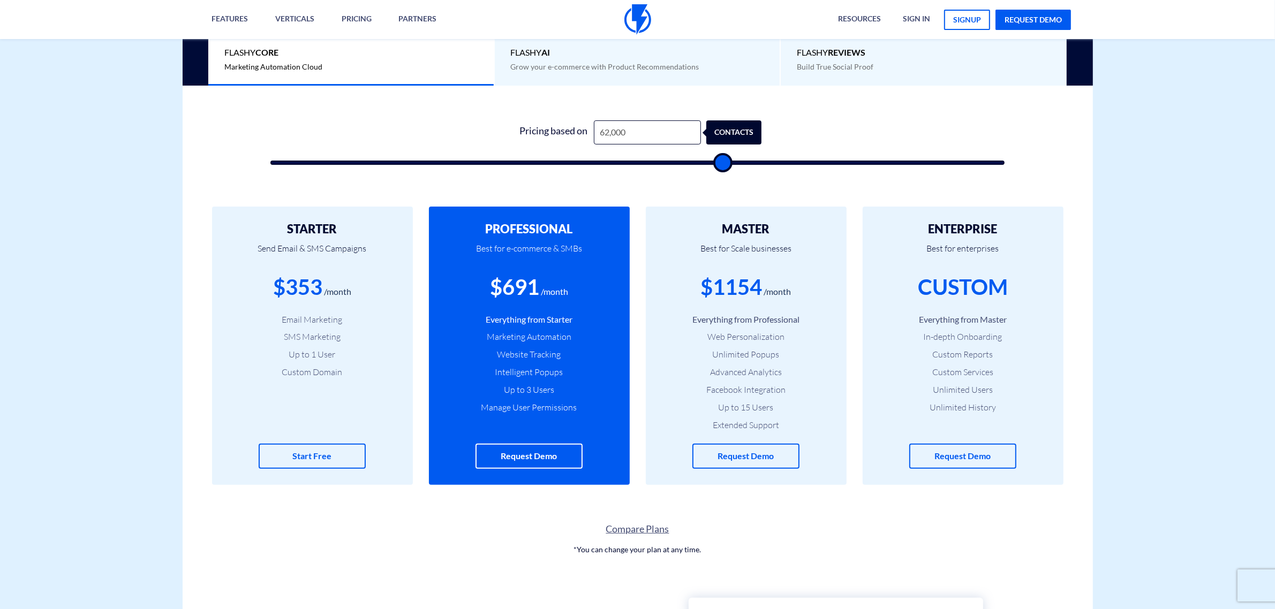
type input "59500"
type input "52,500"
type input "52500"
type input "48,500"
type input "48500"
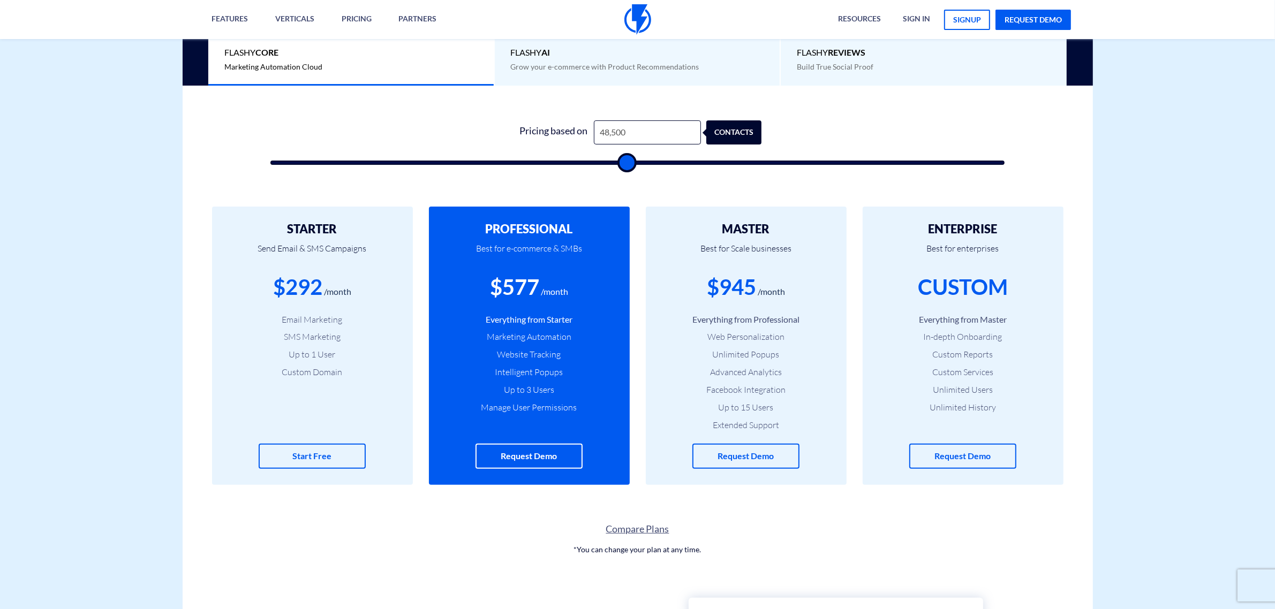
type input "46,500"
type input "46500"
type input "44,000"
type input "44000"
type input "36,500"
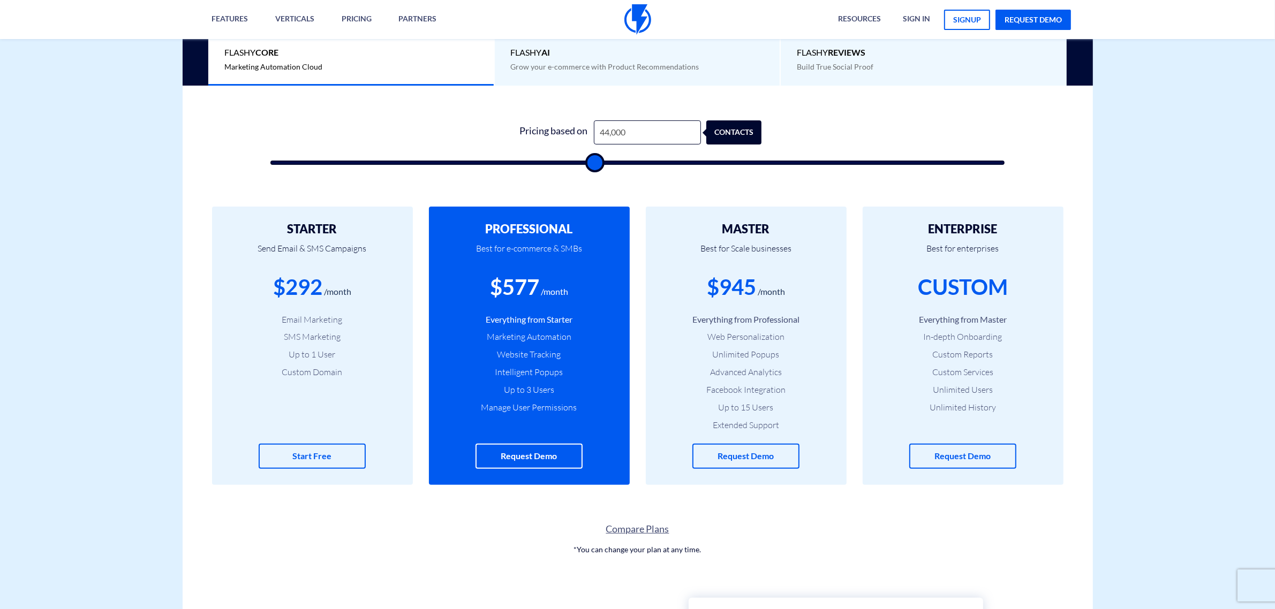
type input "36500"
type input "34,500"
type input "34500"
type input "33,500"
type input "33500"
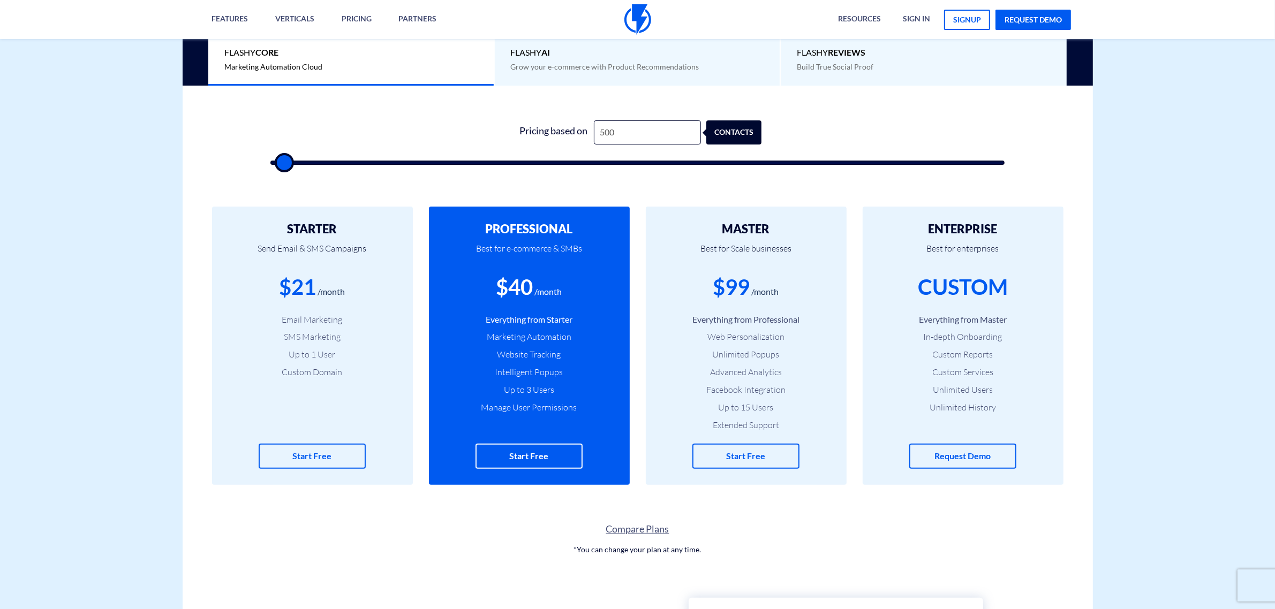
drag, startPoint x: 287, startPoint y: 162, endPoint x: 232, endPoint y: 182, distance: 58.8
click at [270, 165] on input "range" at bounding box center [637, 163] width 735 height 4
click at [624, 135] on input "500" at bounding box center [647, 133] width 107 height 24
click at [745, 393] on li "Facebook Integration" at bounding box center [746, 390] width 169 height 12
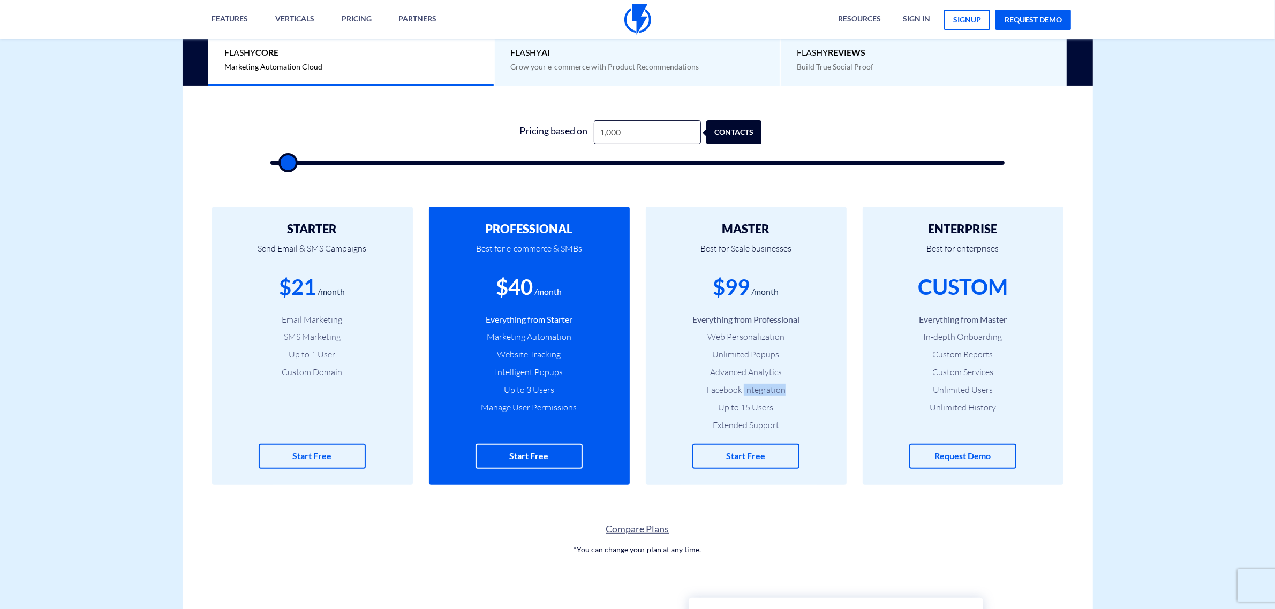
click at [745, 393] on li "Facebook Integration" at bounding box center [746, 390] width 169 height 12
click at [744, 357] on li "Unlimited Popups" at bounding box center [746, 355] width 169 height 12
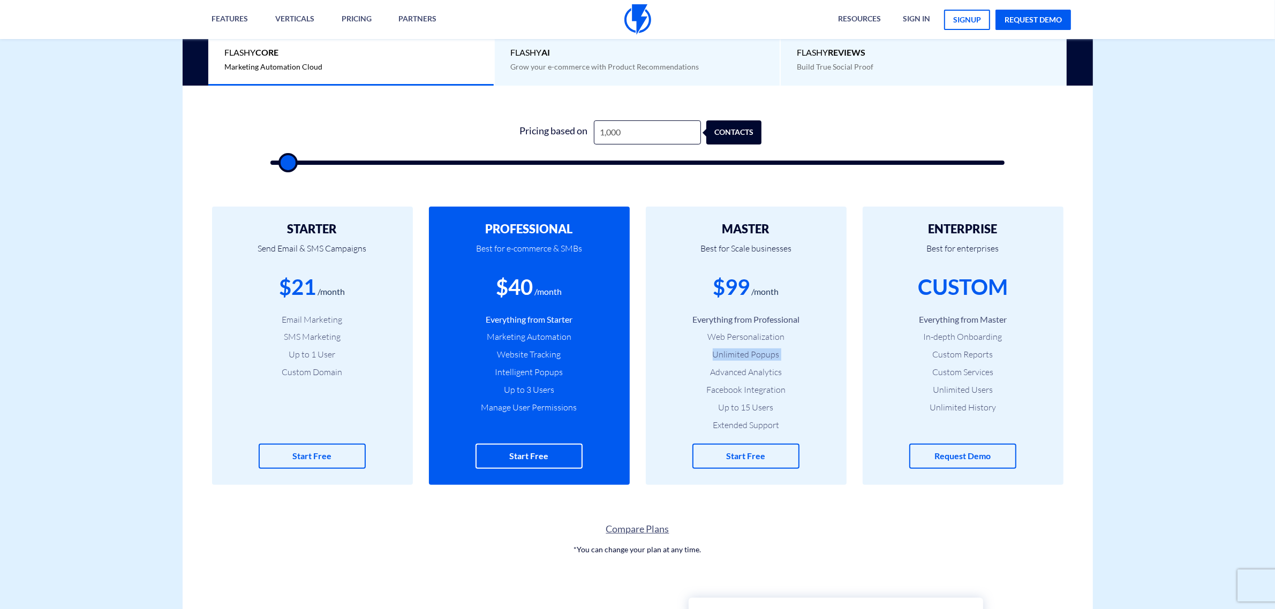
click at [744, 357] on li "Unlimited Popups" at bounding box center [746, 355] width 169 height 12
click at [528, 357] on li "Website Tracking" at bounding box center [529, 355] width 169 height 12
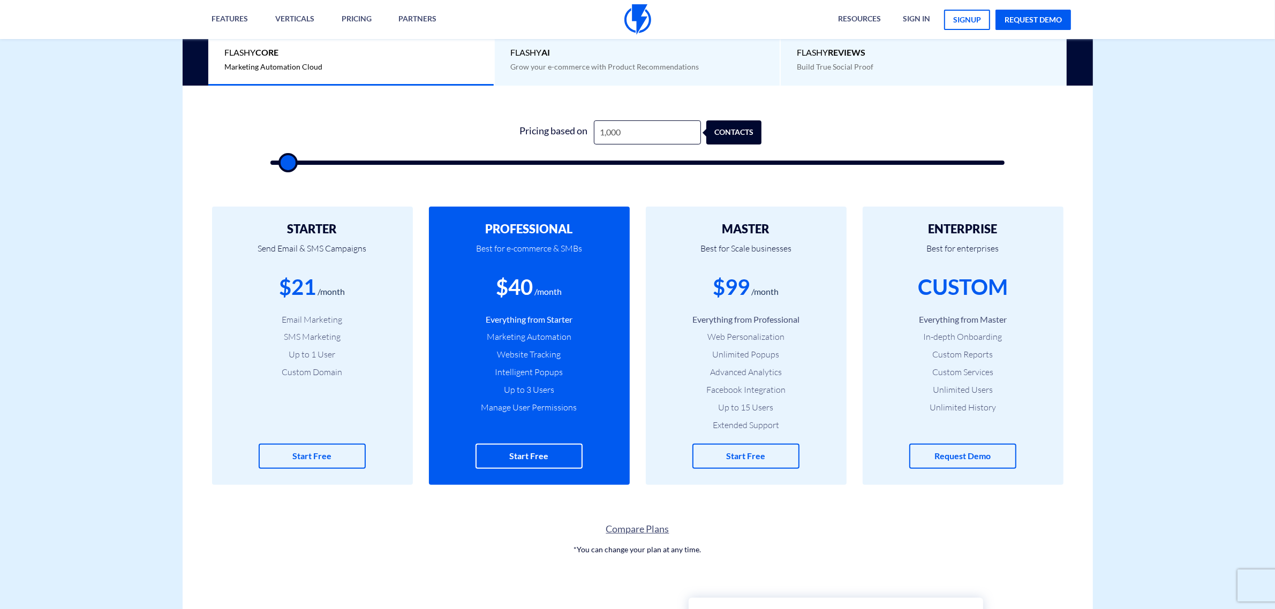
click at [528, 371] on li "Intelligent Popups" at bounding box center [529, 372] width 169 height 12
click at [736, 355] on li "Unlimited Popups" at bounding box center [746, 355] width 169 height 12
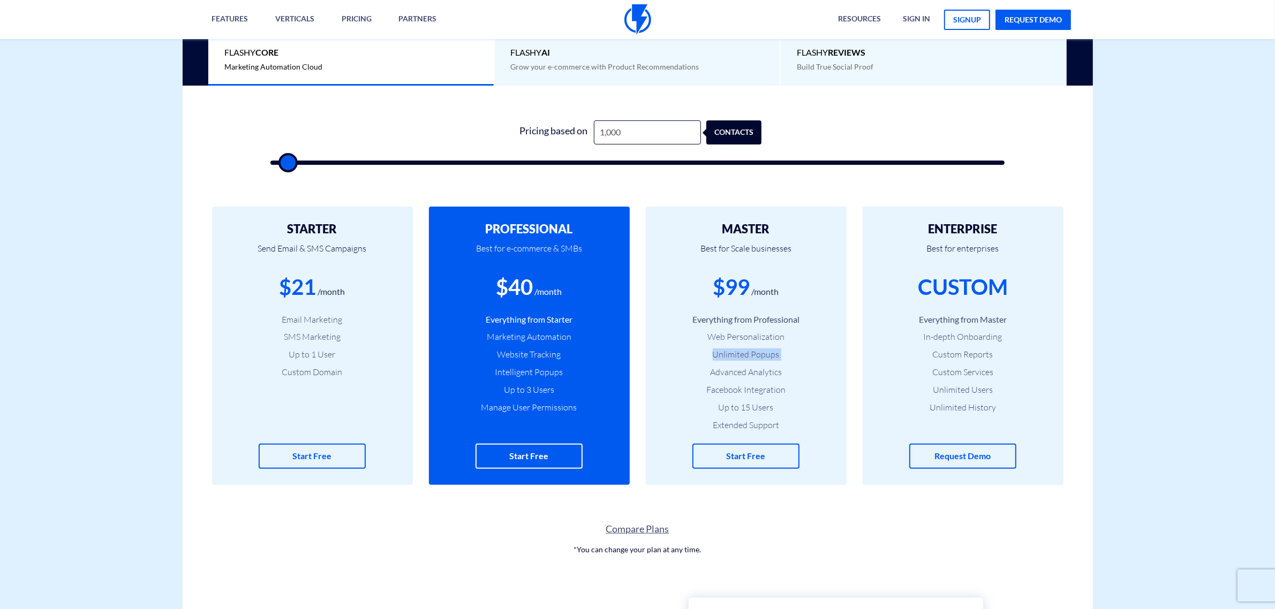
click at [736, 355] on li "Unlimited Popups" at bounding box center [746, 355] width 169 height 12
click at [747, 337] on li "Web Personalization" at bounding box center [746, 337] width 169 height 12
click at [746, 337] on li "Web Personalization" at bounding box center [746, 337] width 169 height 12
click at [758, 331] on li "Web Personalization" at bounding box center [746, 337] width 169 height 12
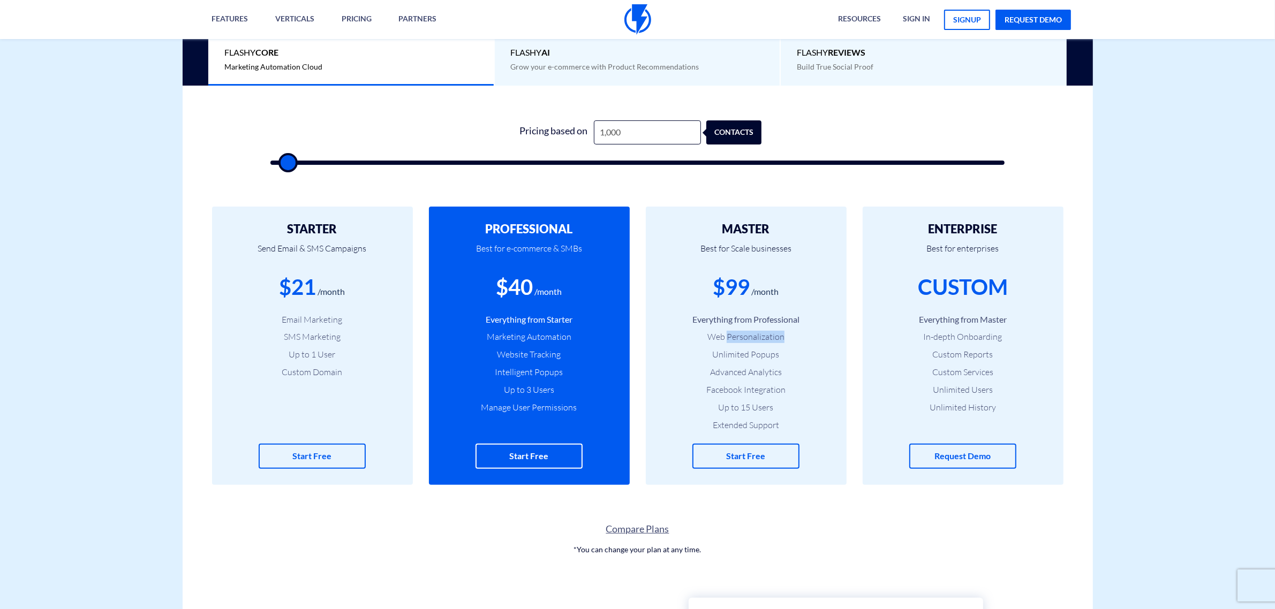
click at [758, 331] on li "Web Personalization" at bounding box center [746, 337] width 169 height 12
click at [537, 316] on li "Everything from Starter" at bounding box center [529, 320] width 169 height 12
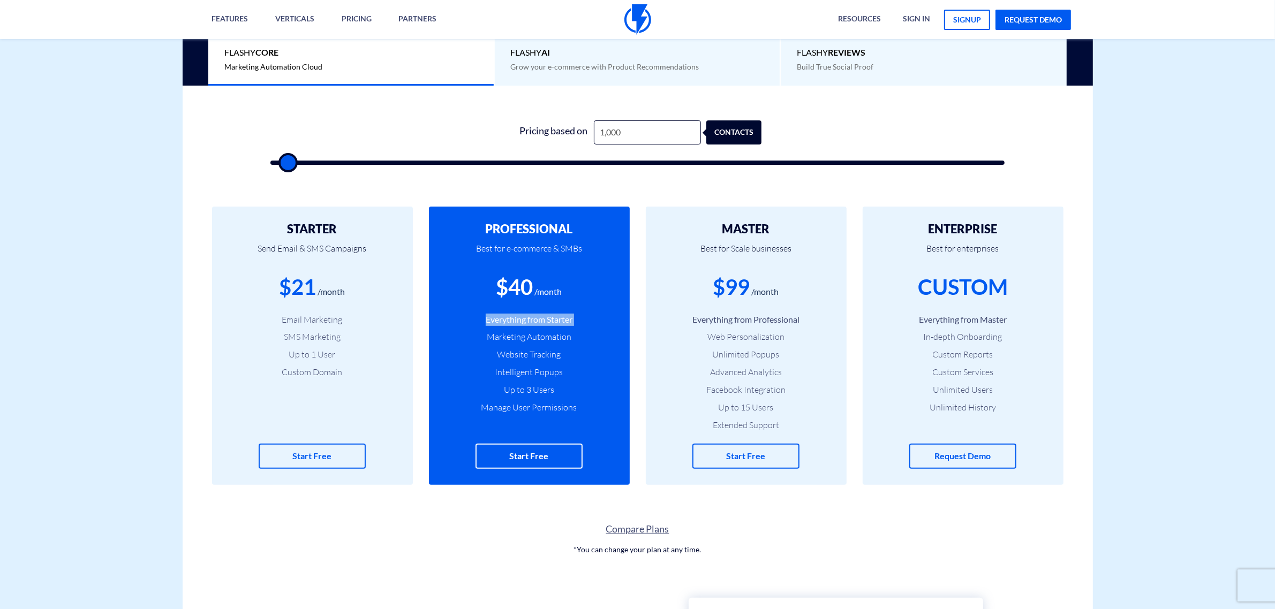
click at [537, 316] on li "Everything from Starter" at bounding box center [529, 320] width 169 height 12
click at [537, 319] on li "Everything from Starter" at bounding box center [529, 320] width 169 height 12
click at [533, 345] on ul "Everything from Starter Marketing Automation Website Tracking Intelligent Popup…" at bounding box center [529, 364] width 169 height 100
click at [533, 336] on li "Marketing Automation" at bounding box center [529, 337] width 169 height 12
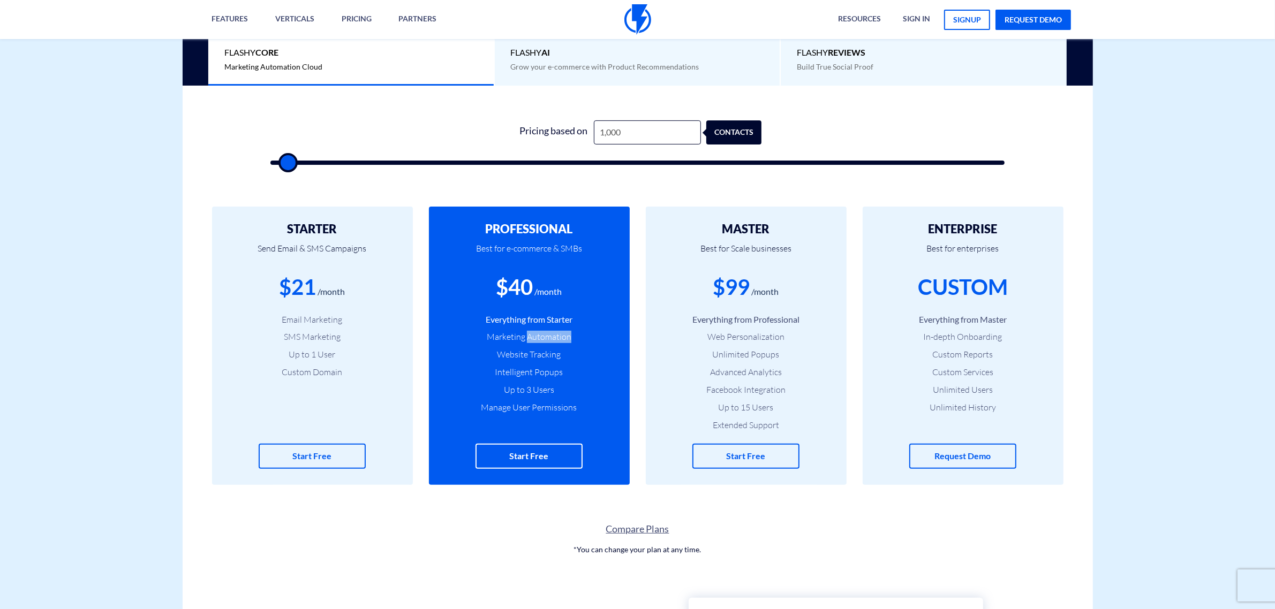
click at [533, 336] on li "Marketing Automation" at bounding box center [529, 337] width 169 height 12
click at [533, 335] on li "Marketing Automation" at bounding box center [529, 337] width 169 height 12
click at [759, 338] on li "Web Personalization" at bounding box center [746, 337] width 169 height 12
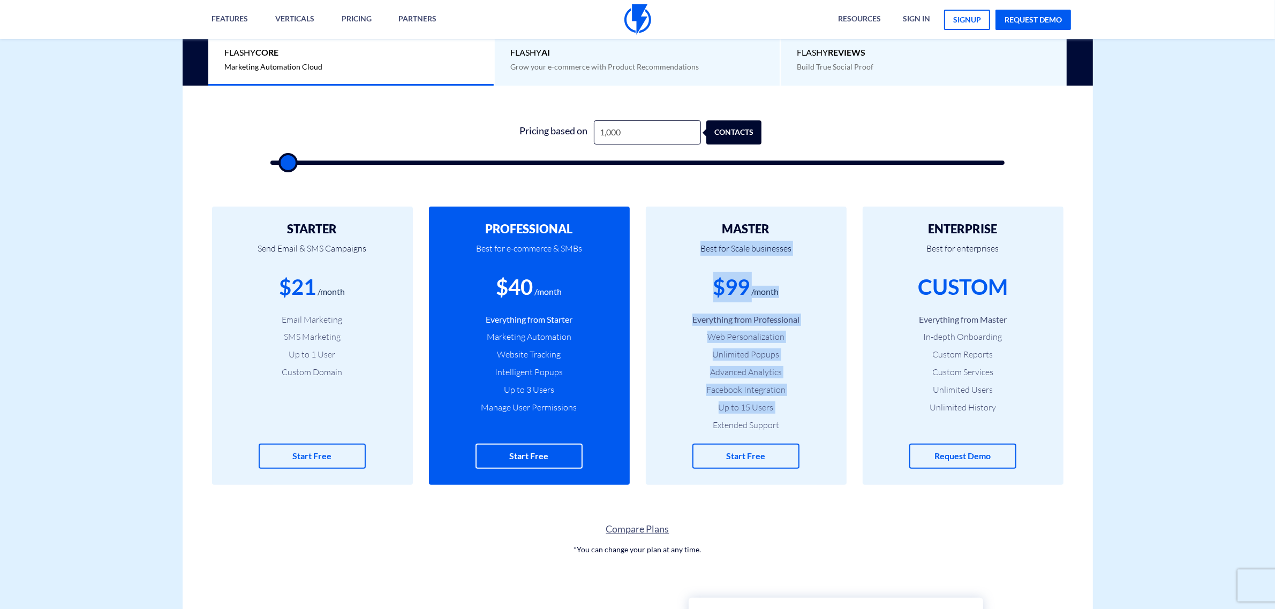
drag, startPoint x: 694, startPoint y: 428, endPoint x: 801, endPoint y: 229, distance: 226.7
click at [801, 229] on div "MASTER Best for Scale businesses $99 /month Everything from Professional Web Pe…" at bounding box center [746, 346] width 201 height 278
click at [805, 229] on h2 "MASTER" at bounding box center [746, 229] width 169 height 13
click at [802, 221] on div "MASTER Best for Scale businesses $99 /month Everything from Professional Web Pe…" at bounding box center [746, 346] width 201 height 278
drag, startPoint x: 791, startPoint y: 253, endPoint x: 790, endPoint y: 430, distance: 177.3
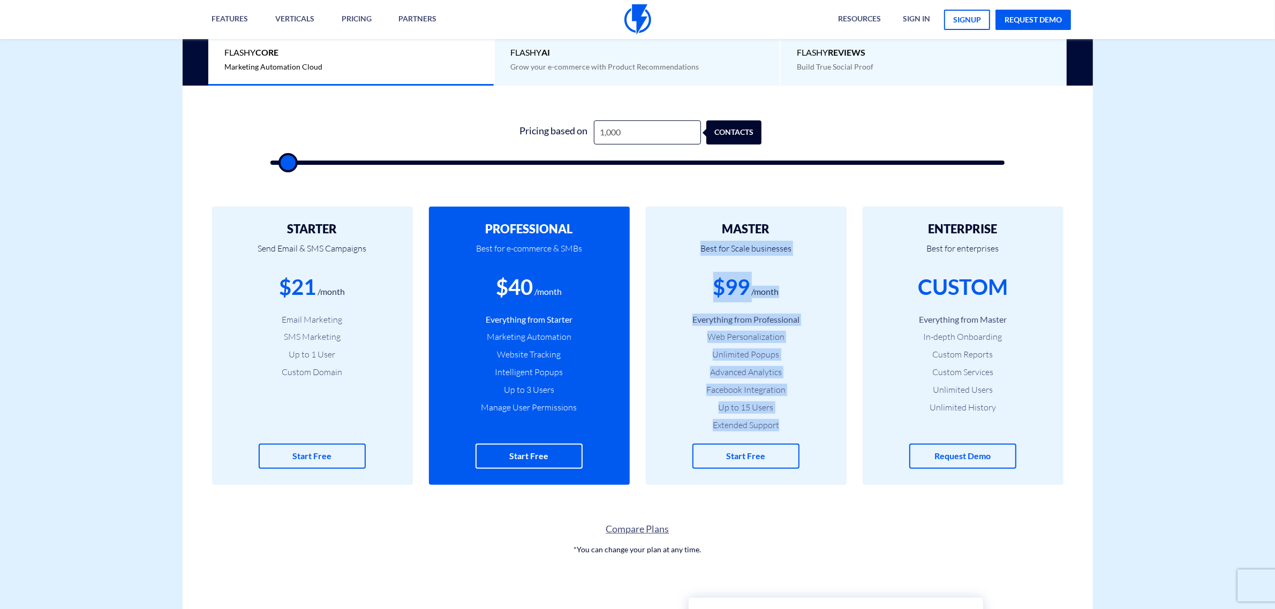
click at [790, 430] on div "MASTER Best for Scale businesses $99 /month Everything from Professional Web Pe…" at bounding box center [746, 346] width 201 height 278
click at [790, 427] on li "Extended Support" at bounding box center [746, 425] width 169 height 12
drag, startPoint x: 737, startPoint y: 423, endPoint x: 804, endPoint y: 242, distance: 193.3
click at [804, 242] on div "MASTER Best for Scale businesses $99 /month Everything from Professional Web Pe…" at bounding box center [746, 346] width 201 height 278
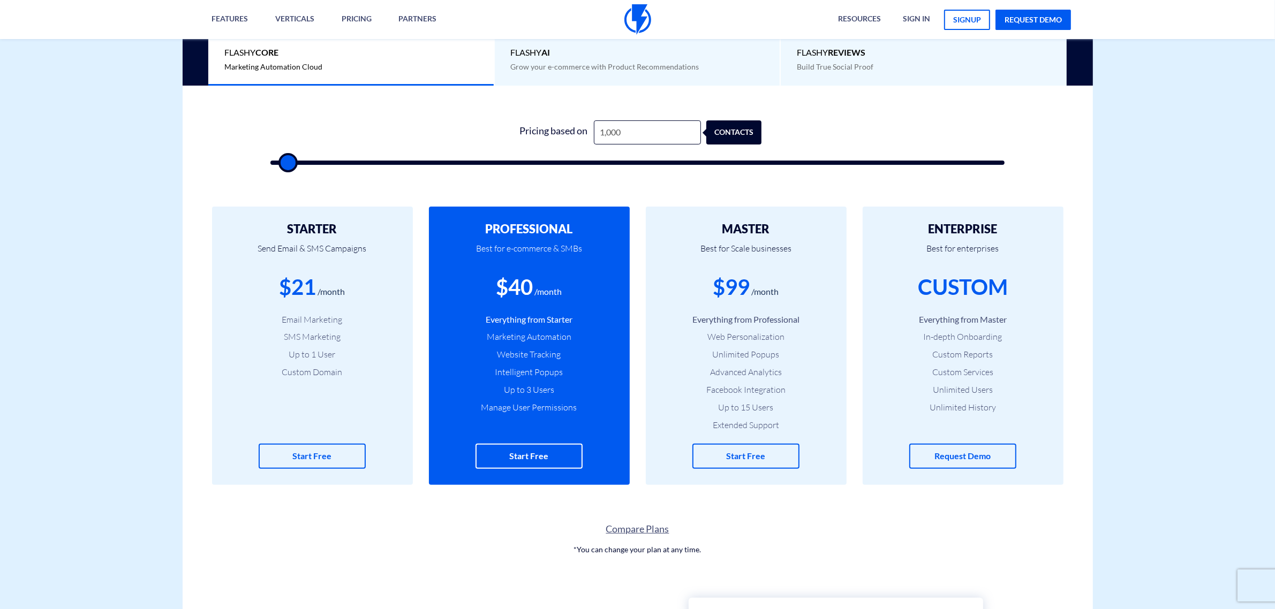
click at [583, 282] on div "$40 /month" at bounding box center [529, 287] width 169 height 31
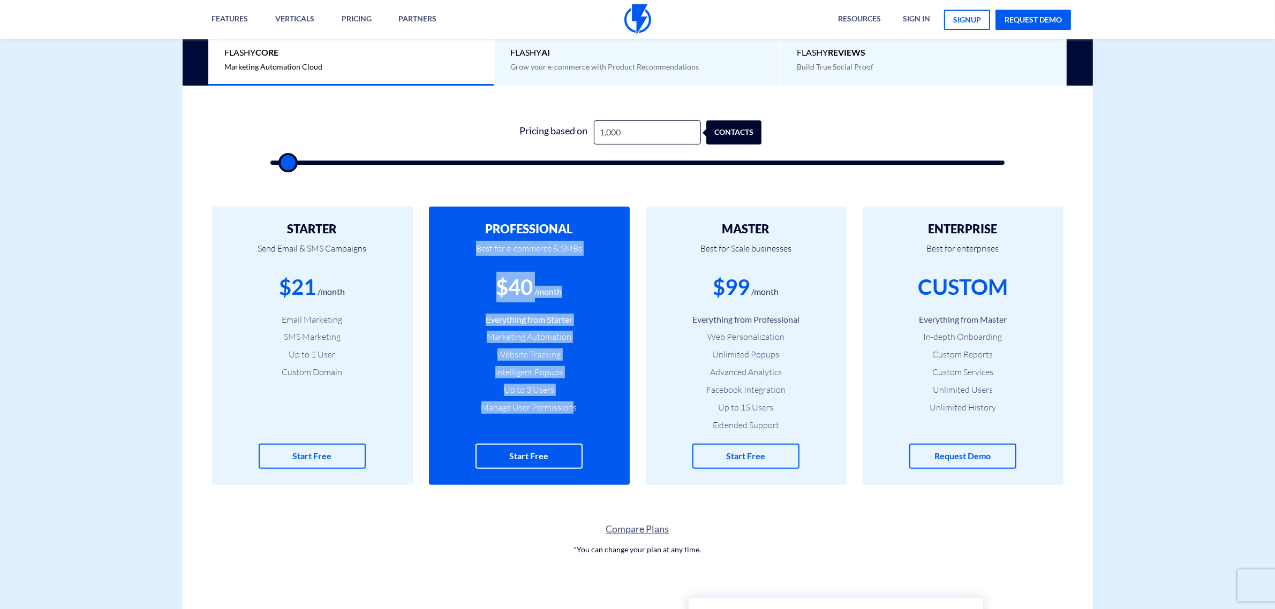
drag, startPoint x: 598, startPoint y: 228, endPoint x: 585, endPoint y: 410, distance: 182.5
click at [574, 419] on div "PROFESSIONAL Best for e-commerce & SMBs $40 /month Everything from Starter Mark…" at bounding box center [529, 346] width 201 height 278
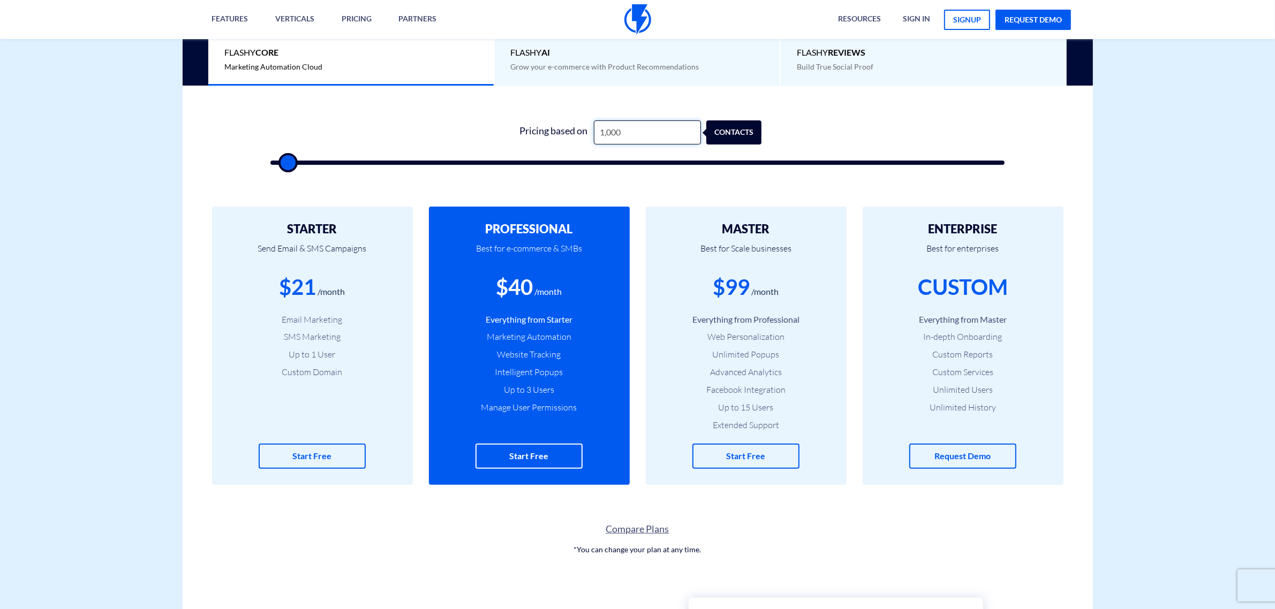
click at [628, 134] on input "1,000" at bounding box center [647, 133] width 107 height 24
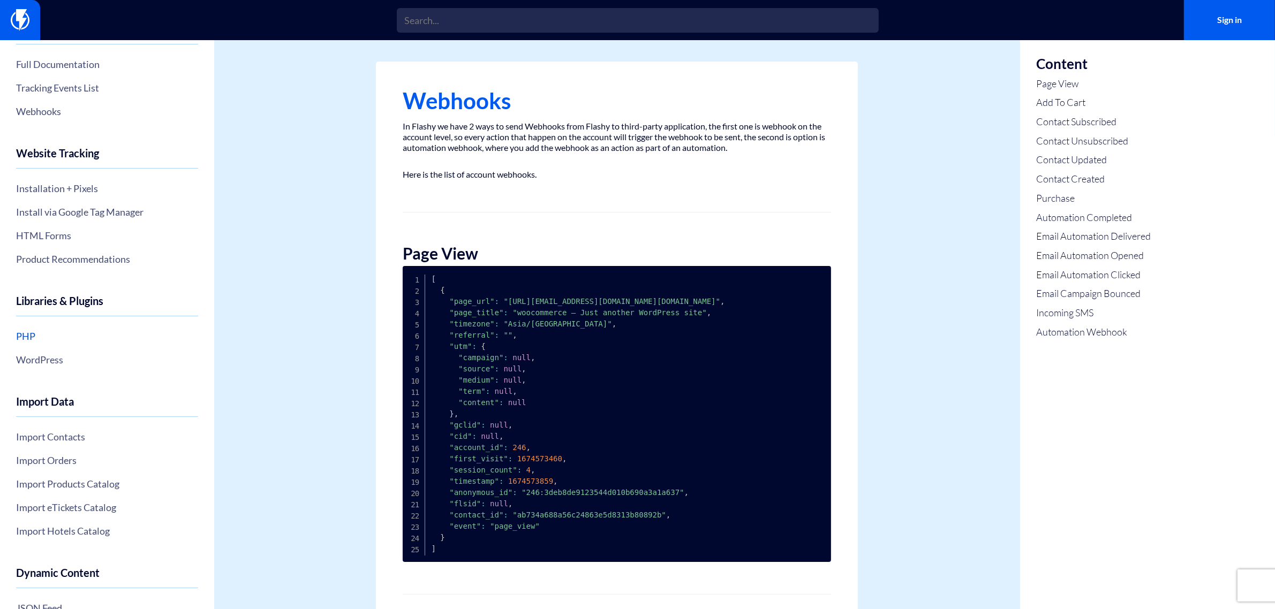
scroll to position [134, 0]
